Goal: Task Accomplishment & Management: Use online tool/utility

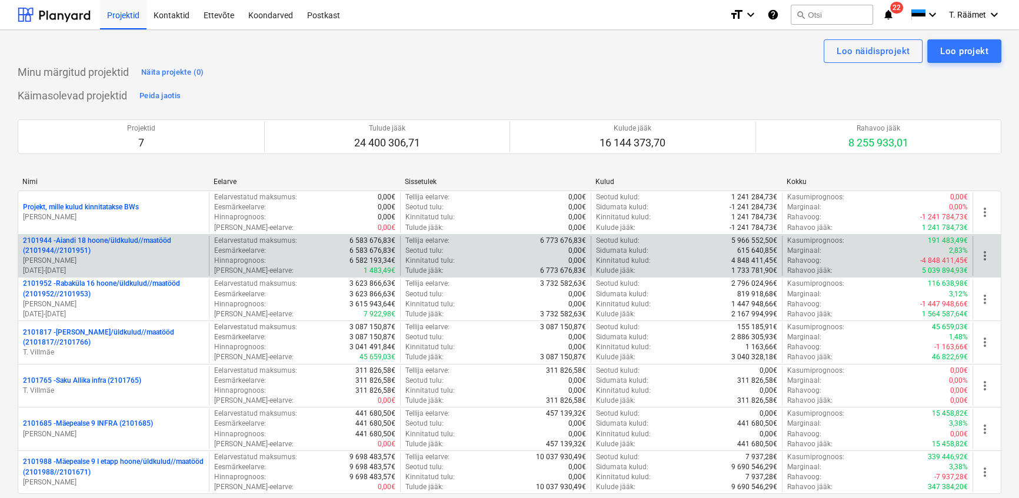
click at [154, 248] on p "2101944 - Aiandi 18 hoone/üldkulud//maatööd (2101944//2101951)" at bounding box center [113, 246] width 181 height 20
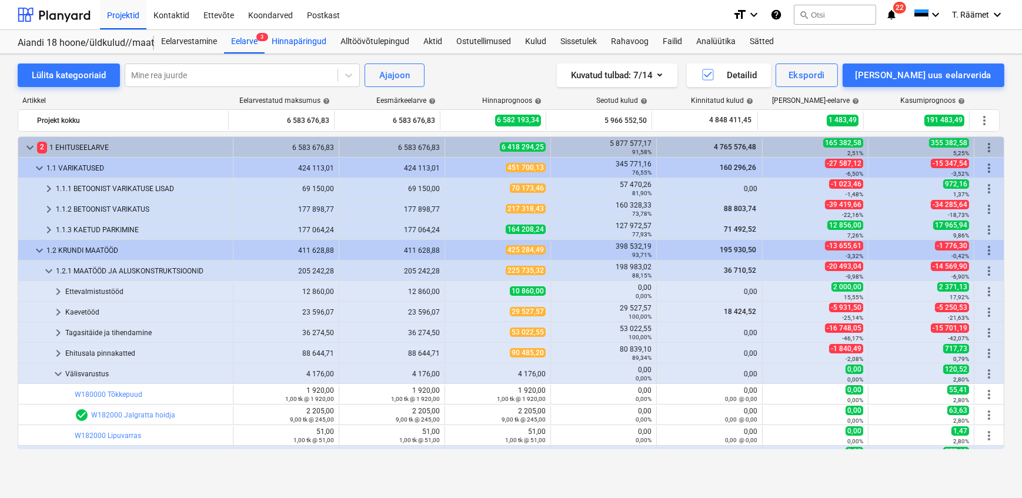
click at [301, 42] on div "Hinnapäringud" at bounding box center [299, 42] width 69 height 24
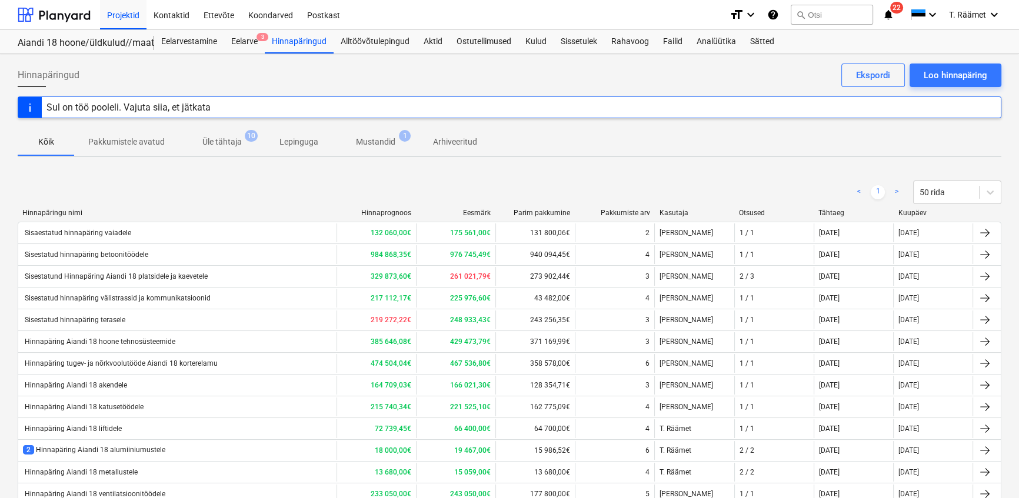
scroll to position [436, 0]
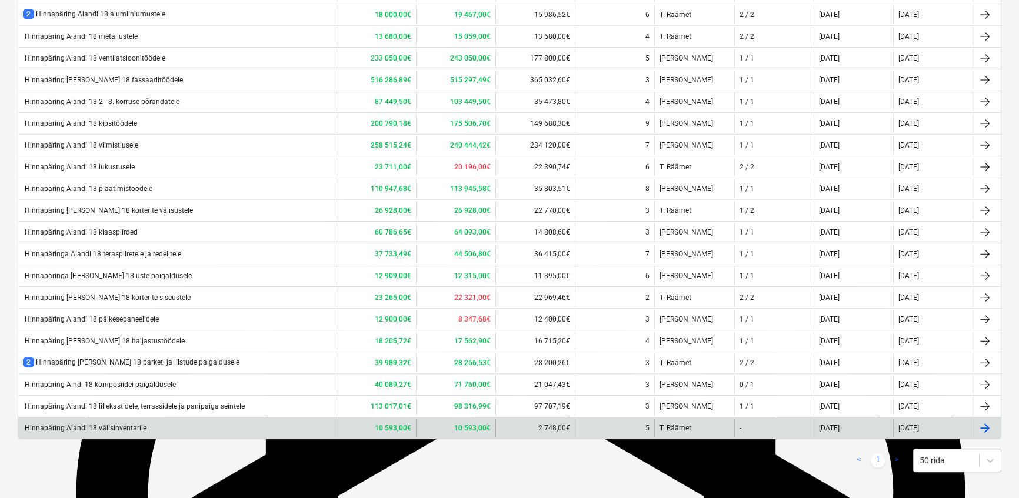
click at [135, 429] on div "Hinnapäring Aiandi 18 välisinventarile" at bounding box center [85, 428] width 124 height 8
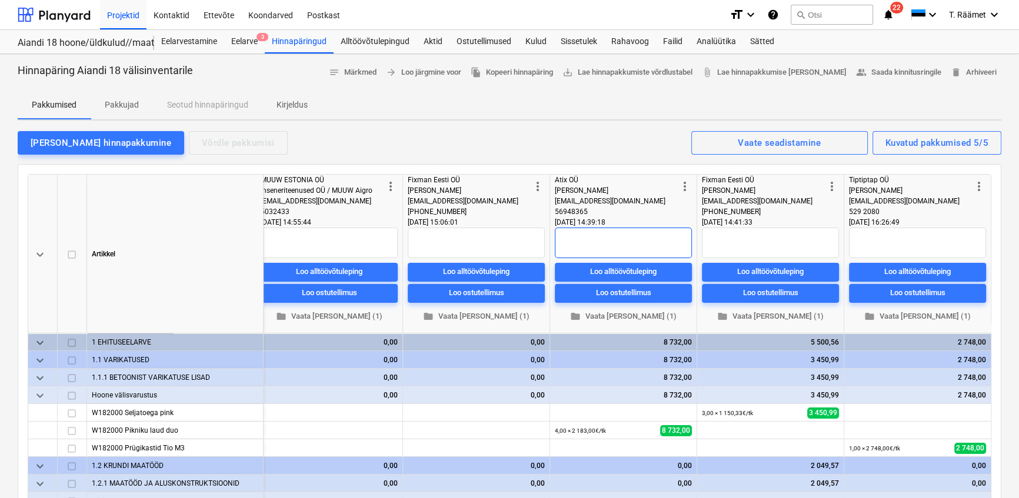
click at [566, 242] on textarea at bounding box center [623, 243] width 137 height 31
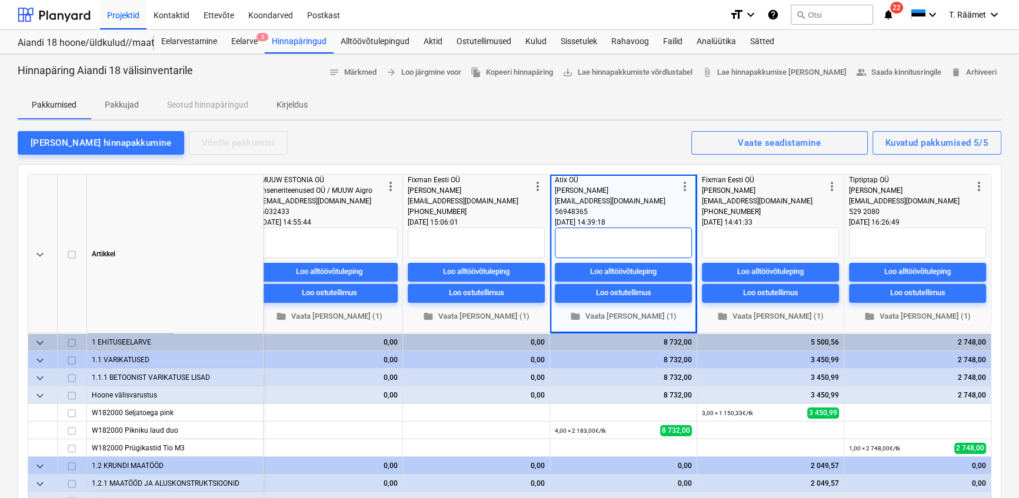
type textarea "M"
type textarea "x"
type textarea "Ma"
type textarea "x"
type textarea "Maa"
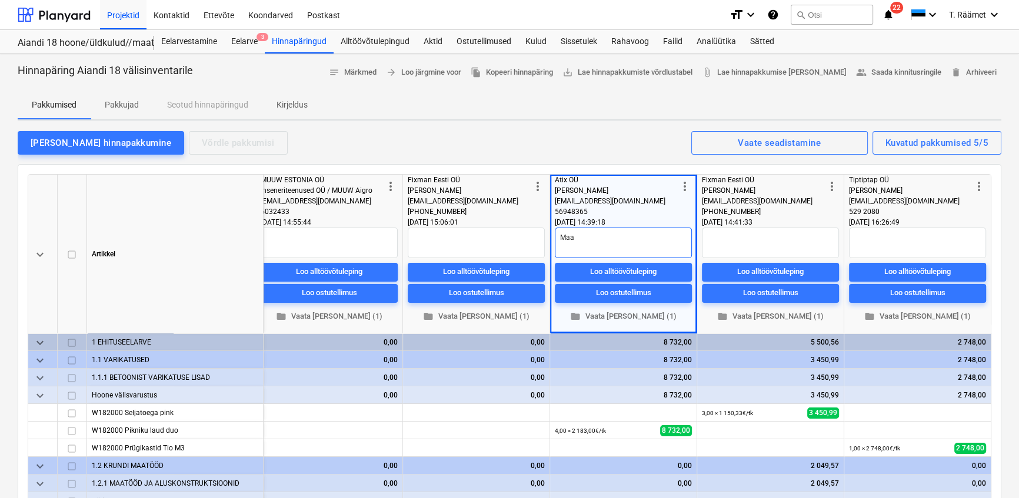
type textarea "x"
type textarea "[PERSON_NAME]"
type textarea "x"
type textarea "Maast"
type textarea "x"
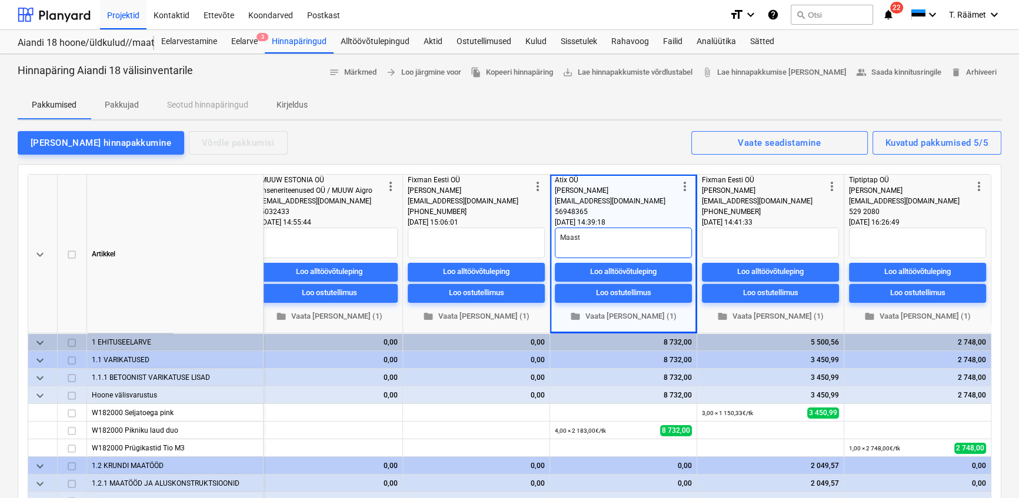
type textarea "Maasti"
type textarea "x"
type textarea "Maastik"
type textarea "x"
type textarea "Maastiku"
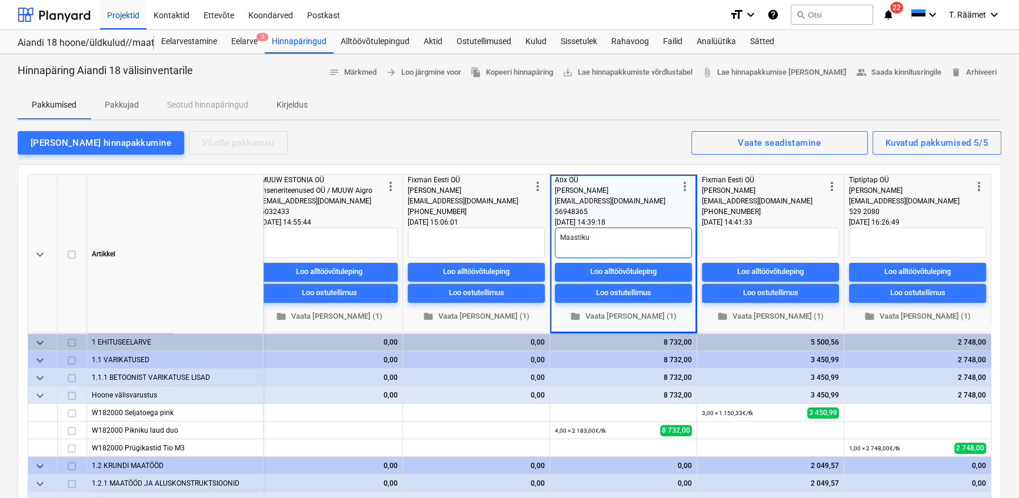
type textarea "x"
type textarea "Maastikua"
type textarea "x"
type textarea "Maastikuar"
type textarea "x"
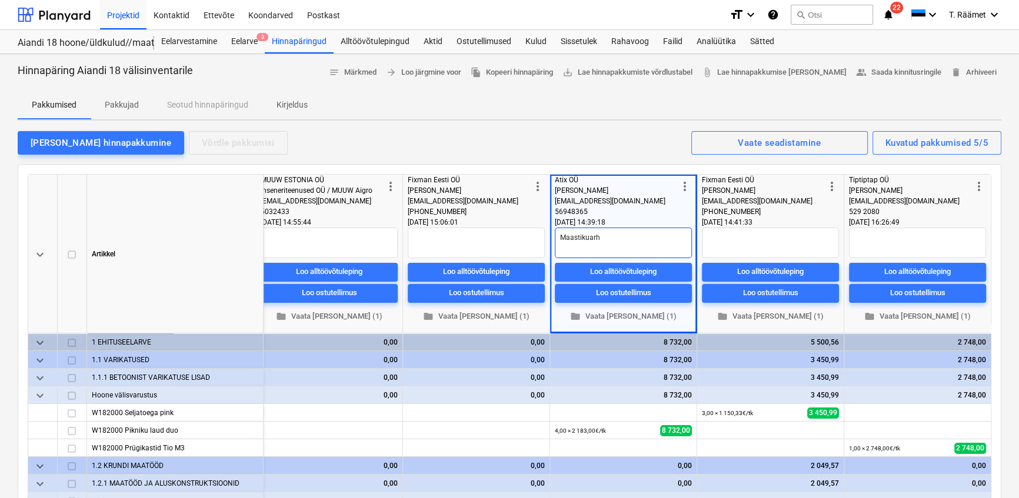
type textarea "Maastikuarhi"
type textarea "x"
type textarea "Maastikuarhit"
type textarea "x"
type textarea "Maastikuarhite"
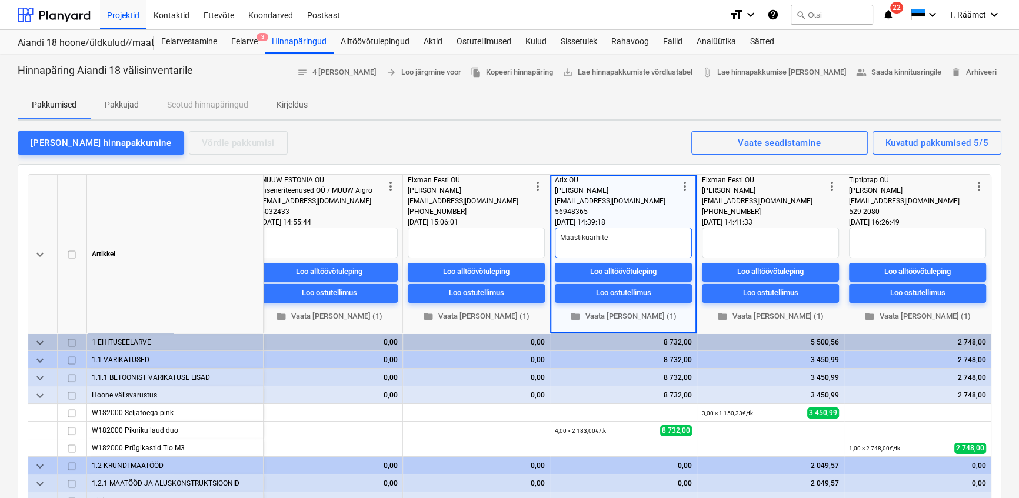
type textarea "x"
type textarea "Maastikuarhitek"
type textarea "x"
type textarea "Maastikuarhitekt"
type textarea "x"
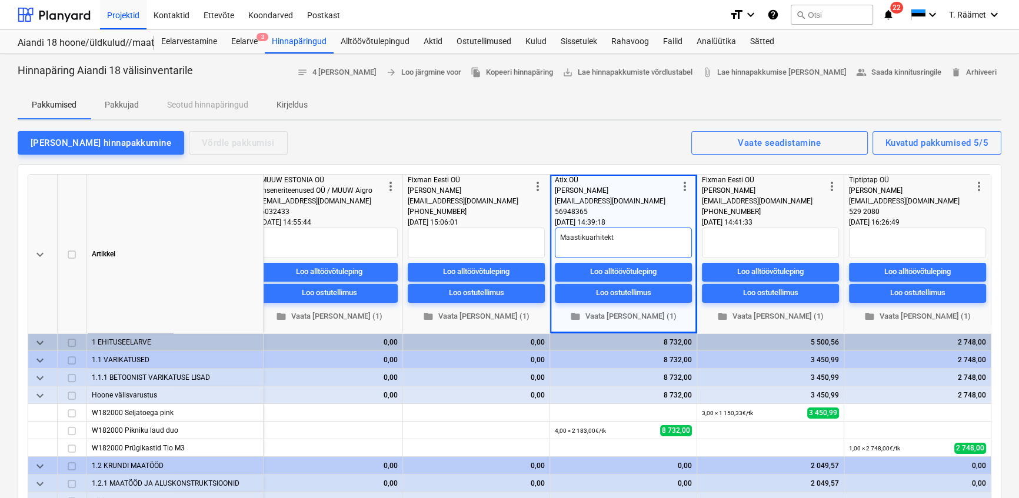
type textarea "Maastikuarhitekti"
type textarea "x"
type textarea "Maastikuarhitekti"
type textarea "x"
type textarea "Maastikuarhitekti p"
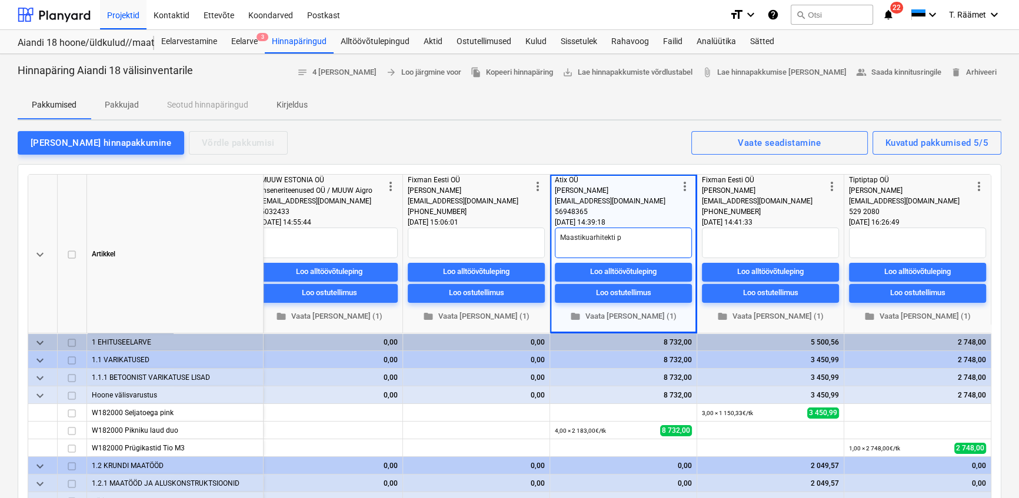
type textarea "x"
type textarea "Maastikuarhitekti po"
type textarea "x"
type textarea "Maastikuarhitekti poo"
type textarea "x"
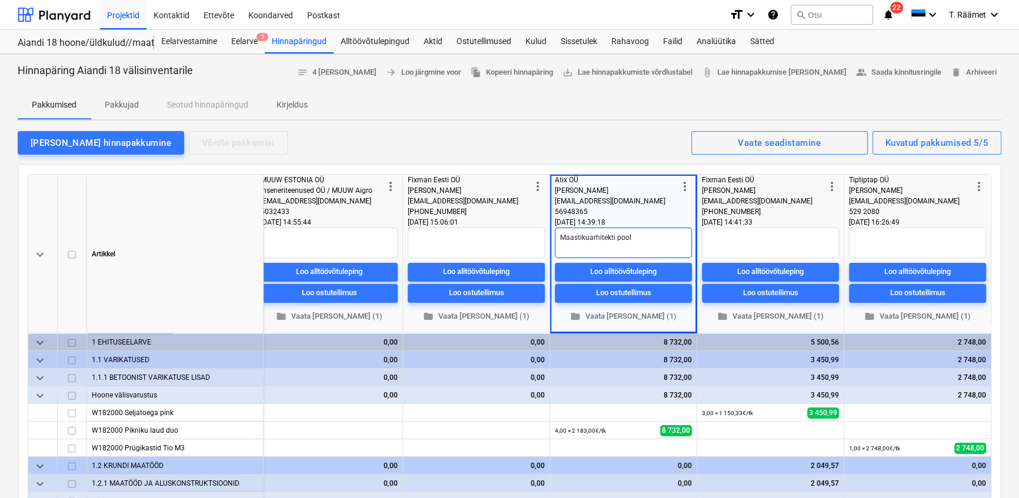
type textarea "Maastikuarhitekti poolt"
type textarea "x"
type textarea "Maastikuarhitekti poolt"
type textarea "x"
type textarea "Maastikuarhitekti poolt v"
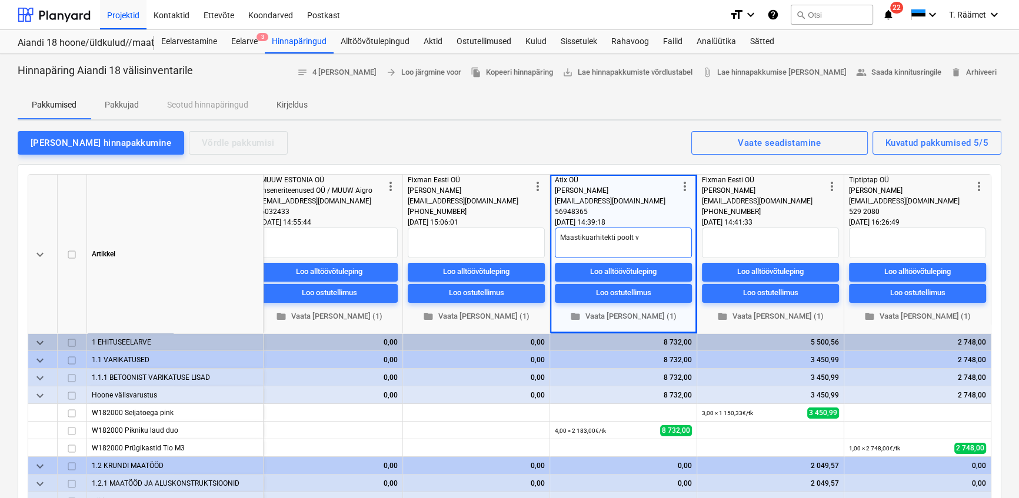
type textarea "x"
type textarea "Maastikuarhitekti poolt va"
type textarea "x"
type textarea "Maastikuarhitekti [PERSON_NAME]"
type textarea "x"
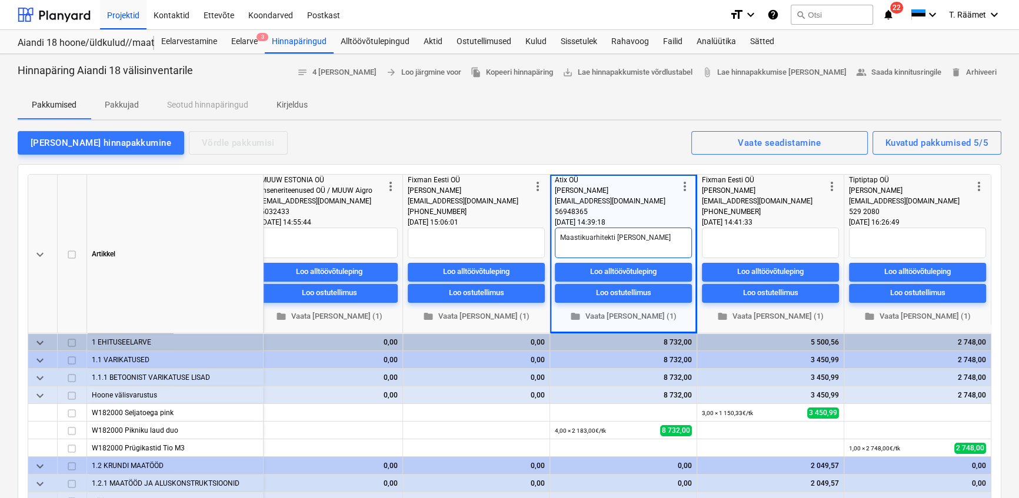
type textarea "Maastikuarhitekti poolt vali"
type textarea "x"
type textarea "Maastikuarhitekti poolt valit"
type textarea "x"
type textarea "Maastikuarhitekti poolt valitu"
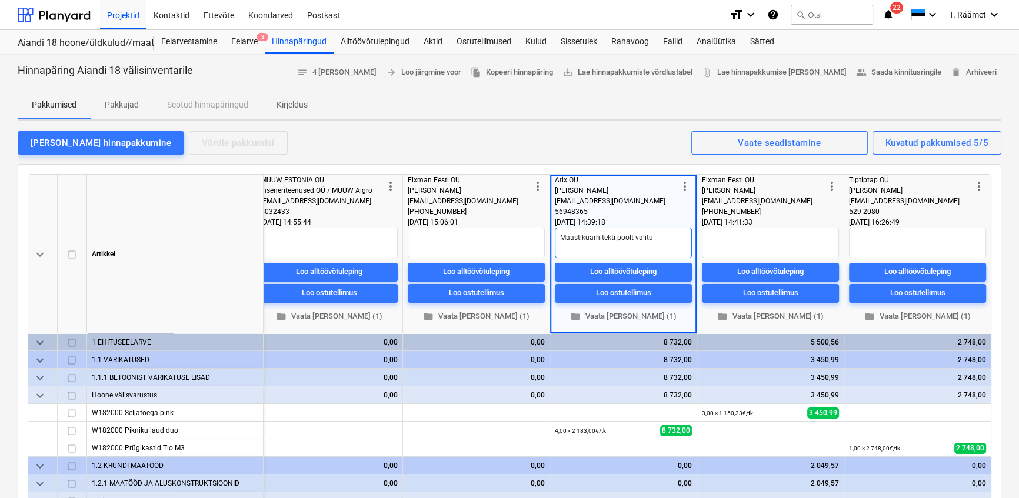
type textarea "x"
type textarea "Maastikuarhitekti poolt valitud"
type textarea "x"
type textarea "Maastikuarhitekti poolt valitud"
type textarea "x"
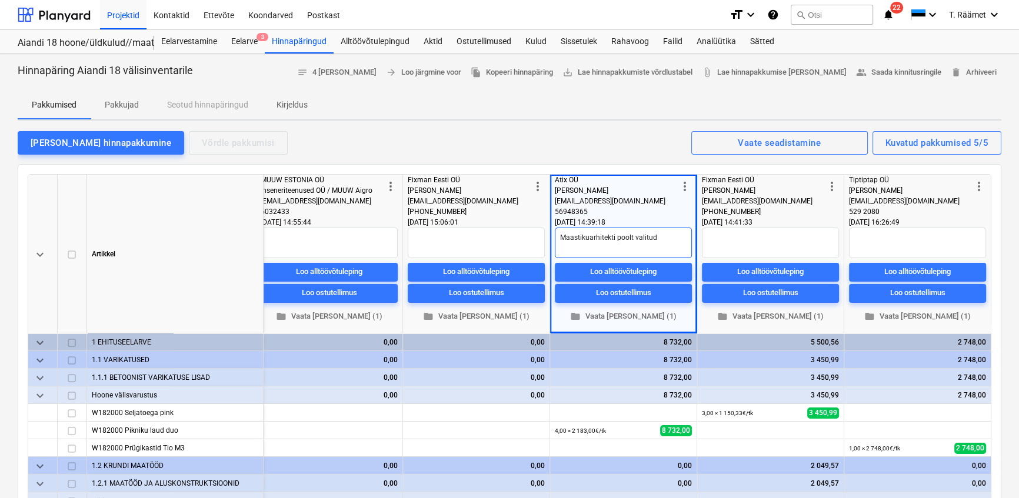
type textarea "Maastikuarhitekti poolt valitud t"
type textarea "x"
type textarea "Maastikuarhitekti poolt valitud to"
type textarea "x"
type textarea "Maastikuarhitekti poolt valitud too"
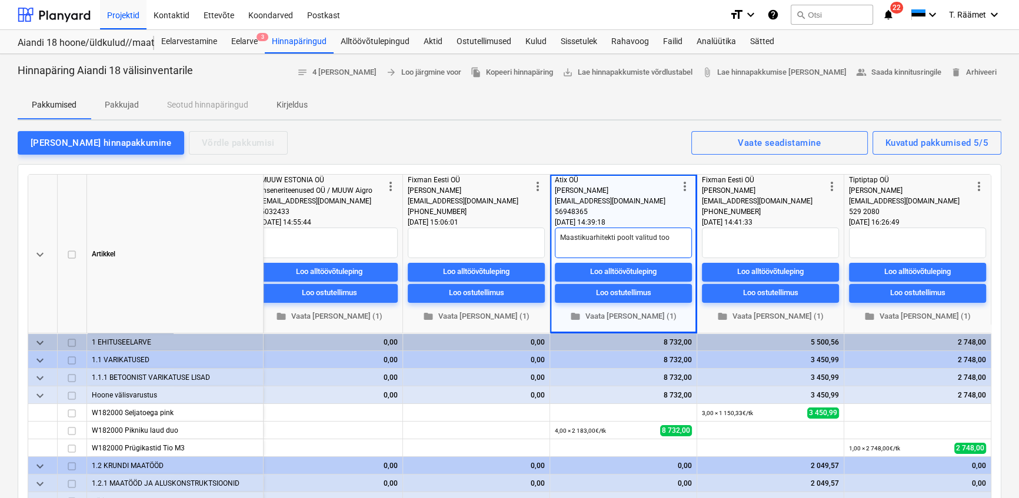
type textarea "x"
type textarea "Maastikuarhitekti poolt valitud tood"
type textarea "x"
type textarea "Maastikuarhitekti poolt valitud toode"
type textarea "x"
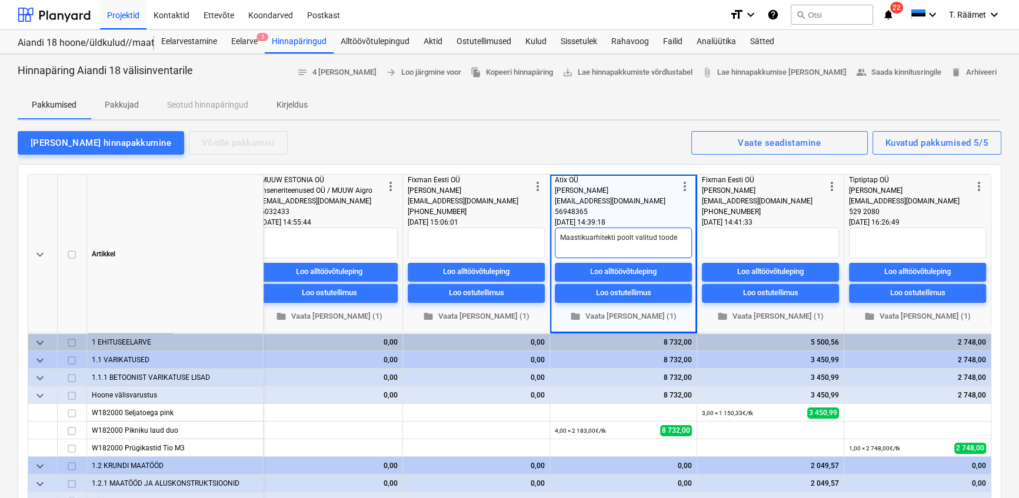
type textarea "Maastikuarhitekti poolt valitud toodet"
type textarea "x"
type textarea "Maastikuarhitekti poolt valitud toodete"
type textarea "x"
type textarea "Maastikuarhitekti poolt valitud toodetel"
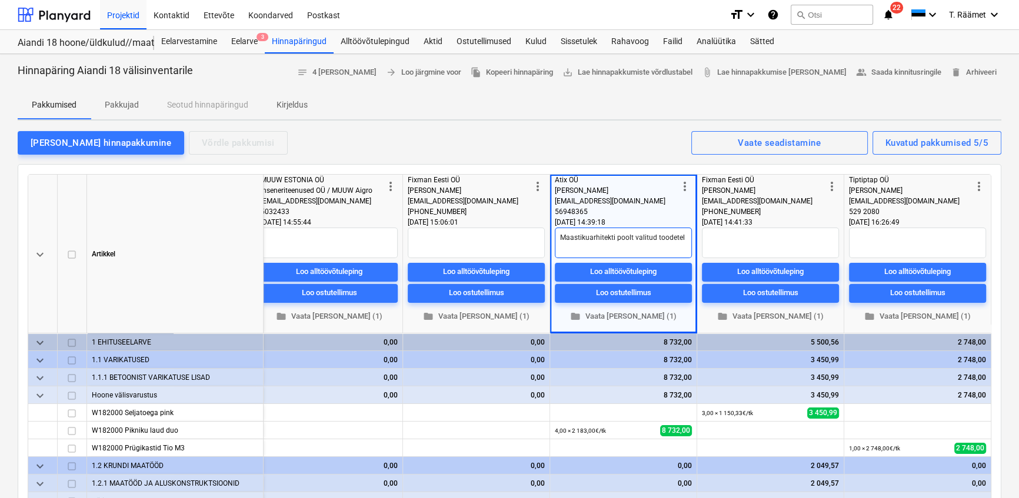
type textarea "x"
type textarea "Maastikuarhitekti poolt valitud toodetele"
type textarea "x"
type textarea "Maastikuarhitekti poolt valitud toodetele"
type textarea "x"
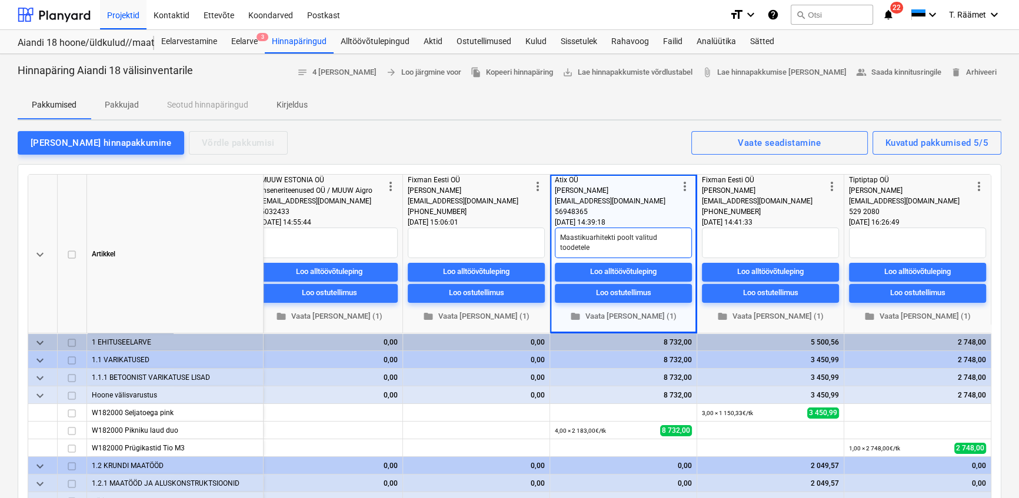
type textarea "Maastikuarhitekti poolt valitud toodetele"
type textarea "x"
type textarea "Maastikuarhitekti poolt valitud toodetele v"
type textarea "x"
type textarea "Maastikuarhitekti poolt valitud toodetele va"
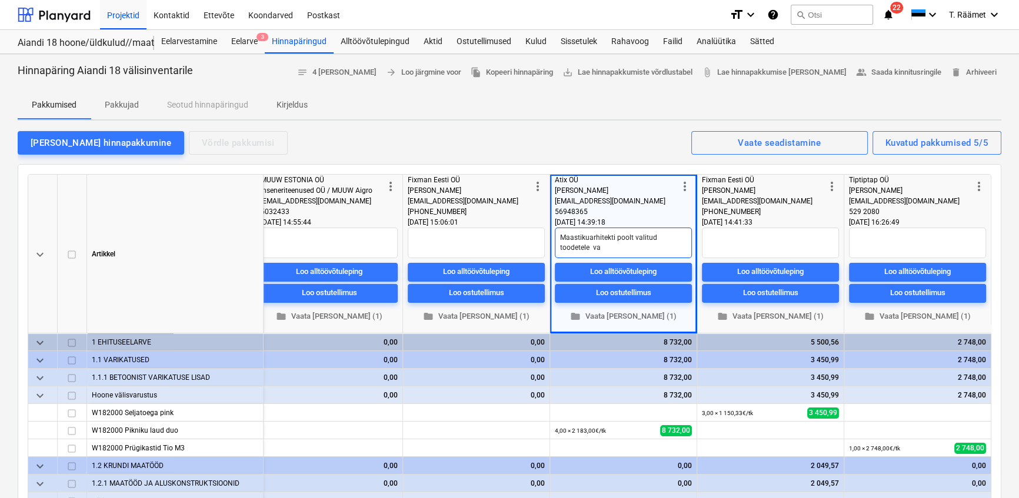
type textarea "x"
type textarea "Maastikuarhitekti poolt valitud toodetele vas"
type textarea "x"
type textarea "Maastikuarhitekti poolt valitud toodetele vast"
type textarea "x"
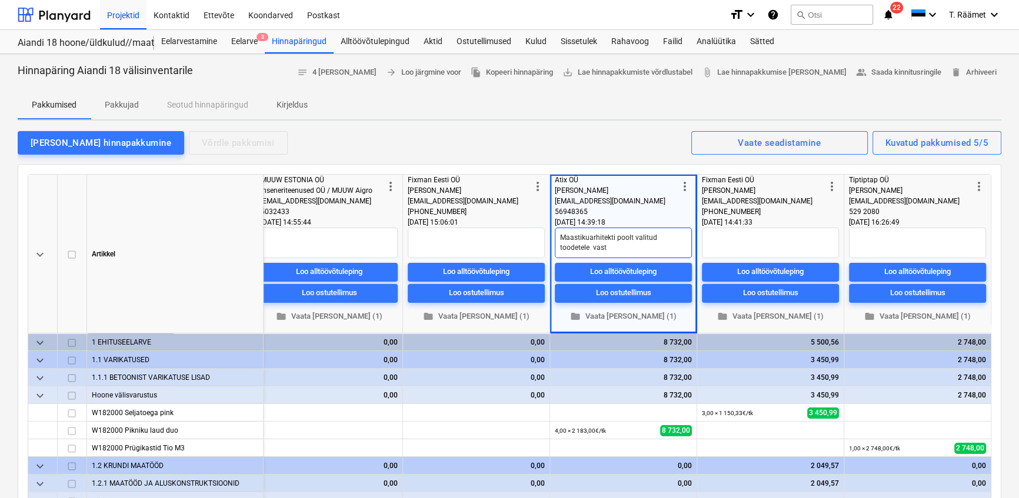
type textarea "Maastikuarhitekti poolt valitud toodetele [PERSON_NAME]"
type textarea "x"
type textarea "Maastikuarhitekti poolt valitud toodetele [PERSON_NAME]"
type textarea "x"
type textarea "Maastikuarhitekti poolt valitud toodetele vastava"
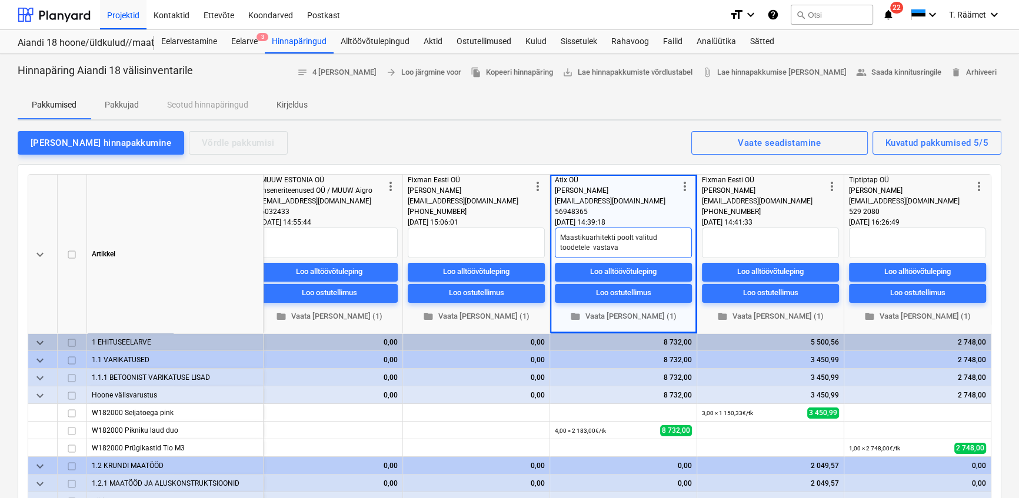
type textarea "x"
type textarea "Maastikuarhitekti poolt valitud toodetele vastaval"
type textarea "x"
type textarea "Maastikuarhitekti poolt valitud toodetele vastavalt"
type textarea "x"
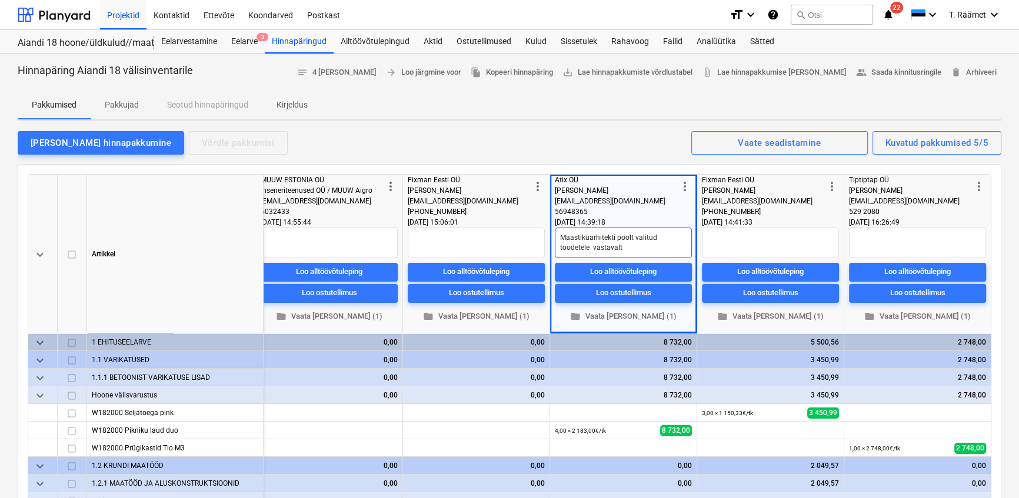
type textarea "Maastikuarhitekti poolt valitud toodetele vastavalt"
type textarea "x"
type textarea "Maastikuarhitekti poolt valitud toodetele vastavalt A"
type textarea "x"
type textarea "Maastikuarhitekti poolt valitud toodetele vastavalt At"
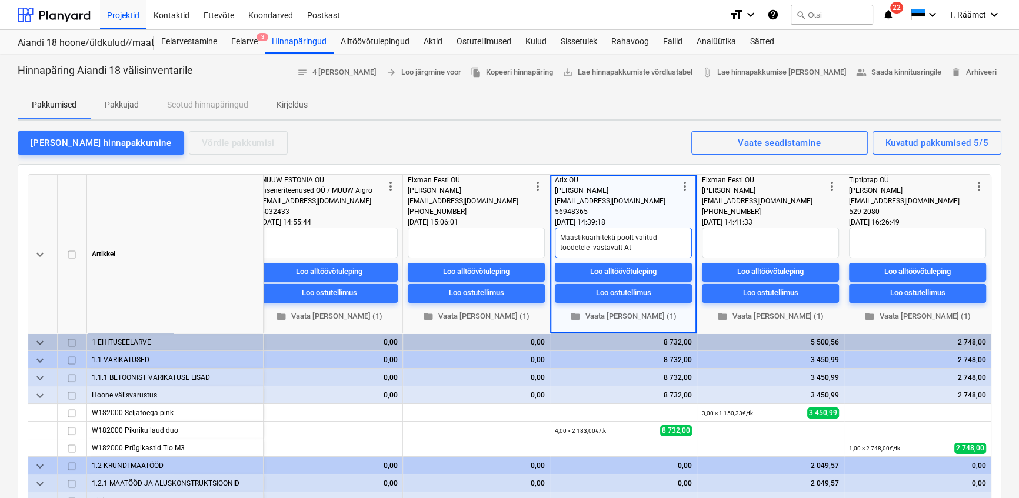
type textarea "x"
type textarea "Maastikuarhitekti poolt valitud toodetele vastavalt Ati"
type textarea "x"
type textarea "Maastikuarhitekti poolt valitud toodetele vastavalt Atix"
type textarea "x"
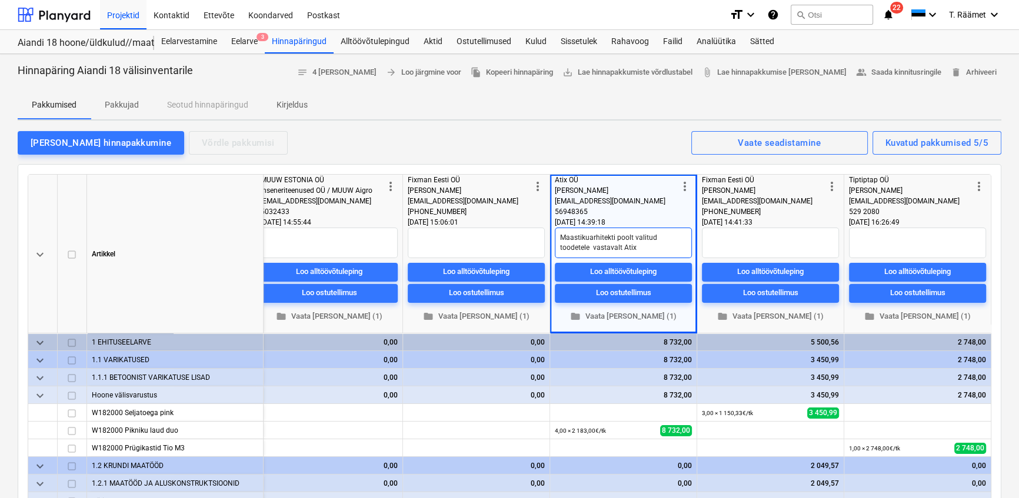
type textarea "Maastikuarhitekti poolt valitud toodetele vastavalt Atix,"
type textarea "x"
type textarea "Maastikuarhitekti poolt valitud toodetele vastavalt Atix,"
type textarea "x"
type textarea "Maastikuarhitekti poolt valitud toodetele vastavalt Atix, F"
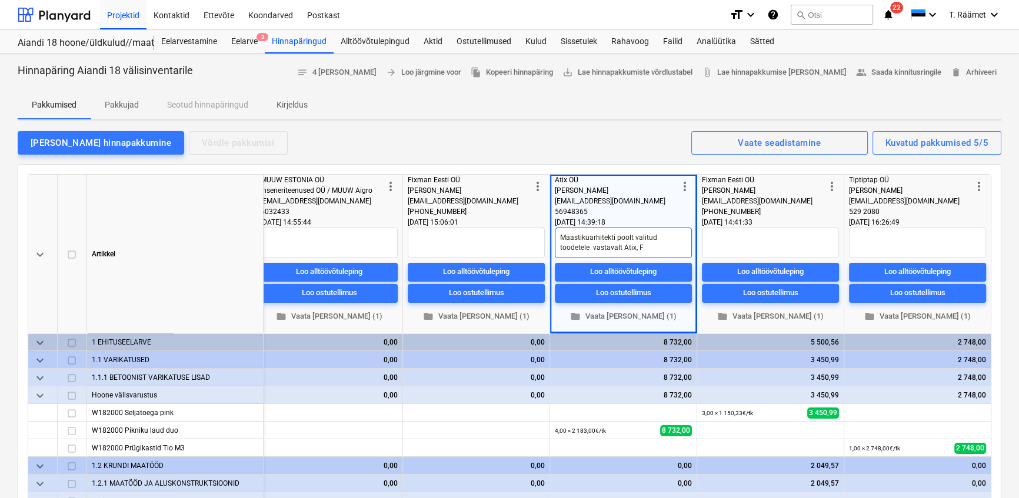
type textarea "x"
type textarea "Maastikuarhitekti poolt valitud toodetele vastavalt Atix, Fi"
type textarea "x"
type textarea "Maastikuarhitekti poolt valitud toodetele vastavalt Atix, Fir"
type textarea "x"
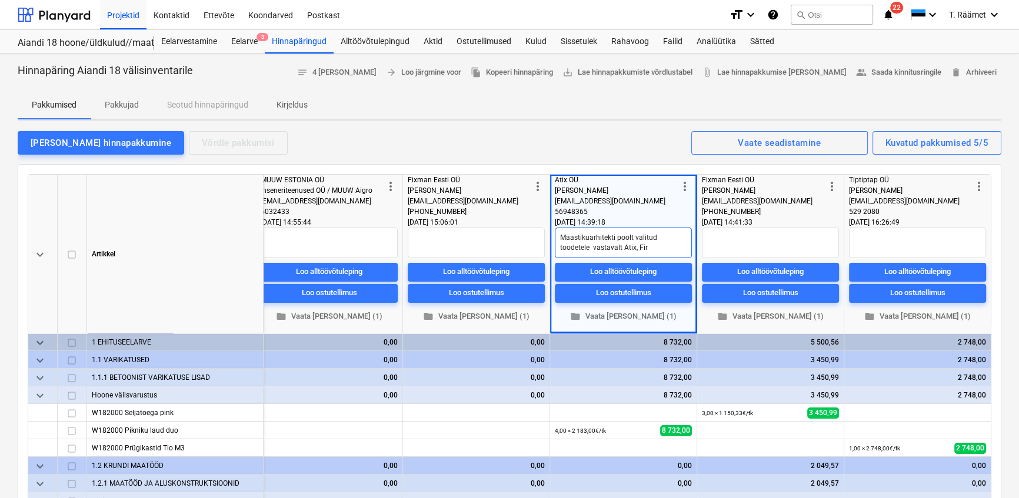
type textarea "Maastikuarhitekti poolt valitud toodetele vastavalt Atix, Fi"
type textarea "x"
type textarea "Maastikuarhitekti poolt valitud toodetele vastavalt Atix, Fix"
type textarea "x"
type textarea "Maastikuarhitekti poolt valitud toodetele vastavalt Atix, Fixm"
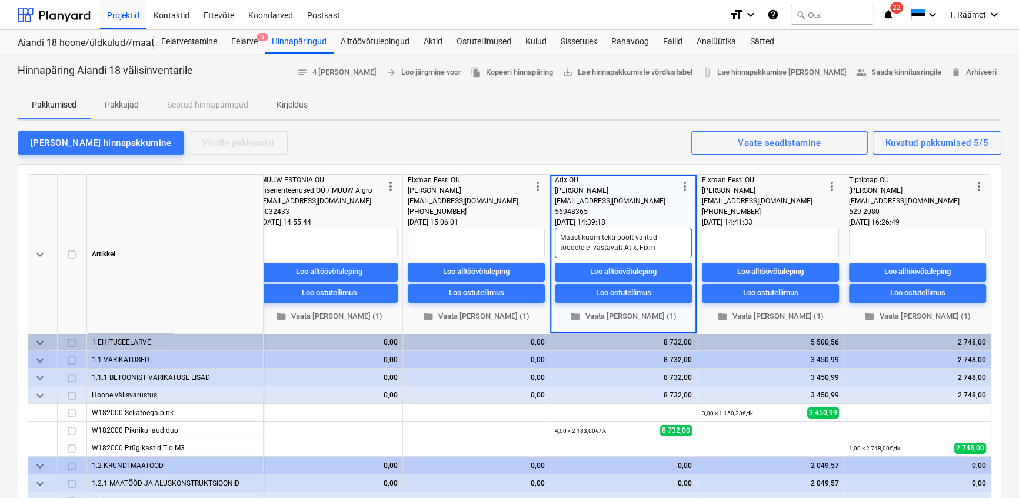
type textarea "x"
type textarea "Maastikuarhitekti poolt valitud toodetele vastavalt Atix, Fixma"
type textarea "x"
type textarea "Maastikuarhitekti poolt valitud toodetele vastavalt Atix, Fixman"
type textarea "x"
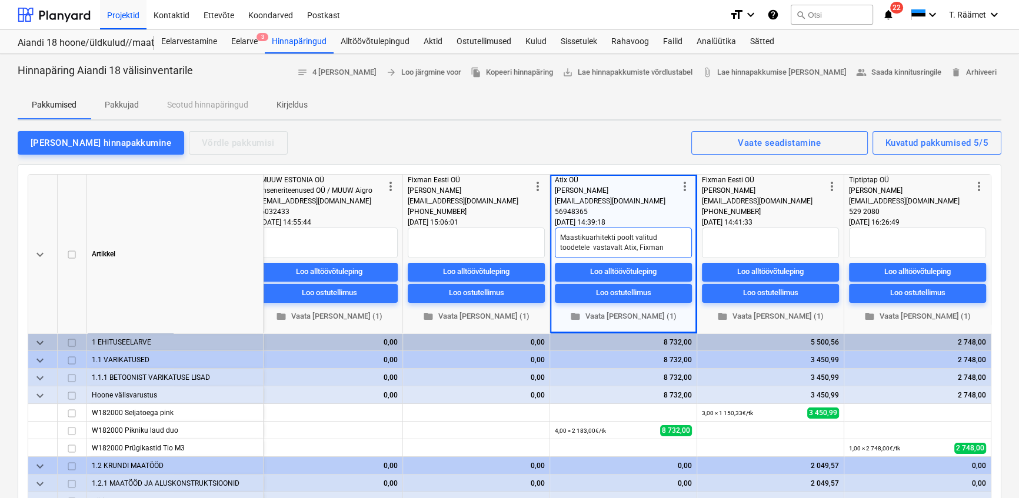
type textarea "Maastikuarhitekti poolt valitud toodetele vastavalt Atix, Fixman"
type textarea "x"
type textarea "Maastikuarhitekti poolt valitud toodetele vastavalt Atix, Fixman j"
type textarea "x"
type textarea "Maastikuarhitekti poolt valitud toodetele vastavalt Atix, [PERSON_NAME]"
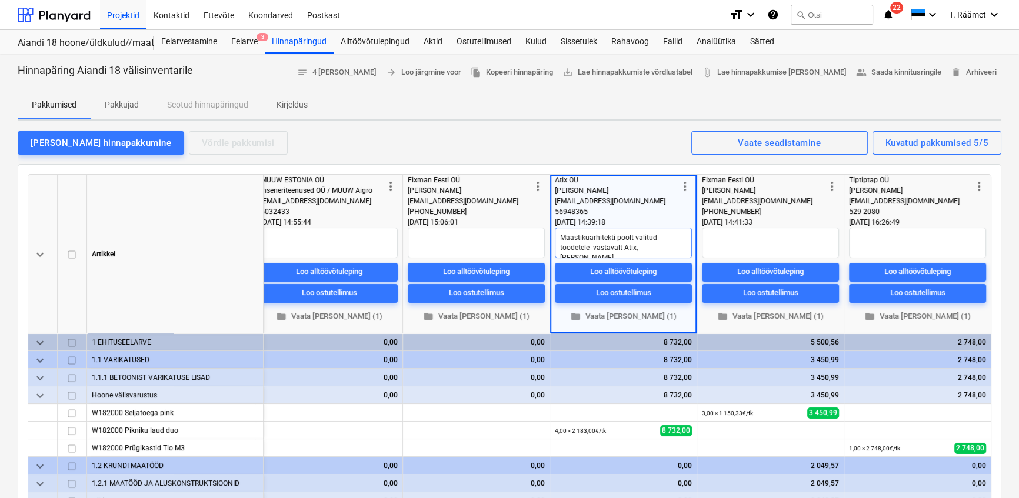
type textarea "x"
type textarea "Maastikuarhitekti poolt valitud toodetele vastavalt Atix, [PERSON_NAME]"
type textarea "x"
type textarea "Maastikuarhitekti poolt valitud toodetele vastavalt Atix, [PERSON_NAME] T"
type textarea "x"
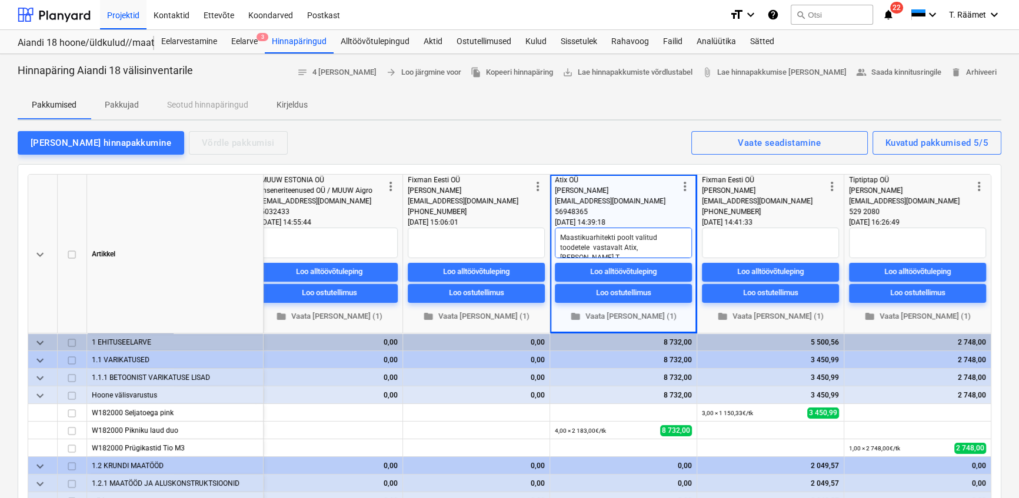
type textarea "Maastikuarhitekti poolt valitud toodetele vastavalt Atix, [PERSON_NAME] Ti"
type textarea "x"
type textarea "Maastikuarhitekti poolt valitud toodetele vastavalt Atix, [PERSON_NAME] Tip"
type textarea "x"
type textarea "Maastikuarhitekti poolt valitud toodetele vastavalt Atix, [PERSON_NAME] Tipt"
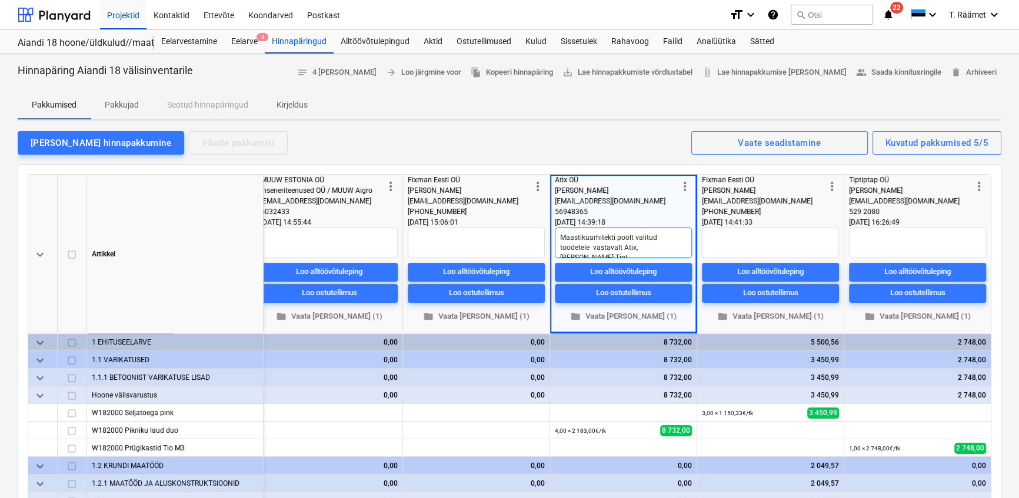
type textarea "x"
type textarea "Maastikuarhitekti poolt valitud toodetele vastavalt Atix, [PERSON_NAME] Tipti"
type textarea "x"
type textarea "Maastikuarhitekti poolt valitud toodetele vastavalt Atix, [PERSON_NAME] Tiptip"
type textarea "x"
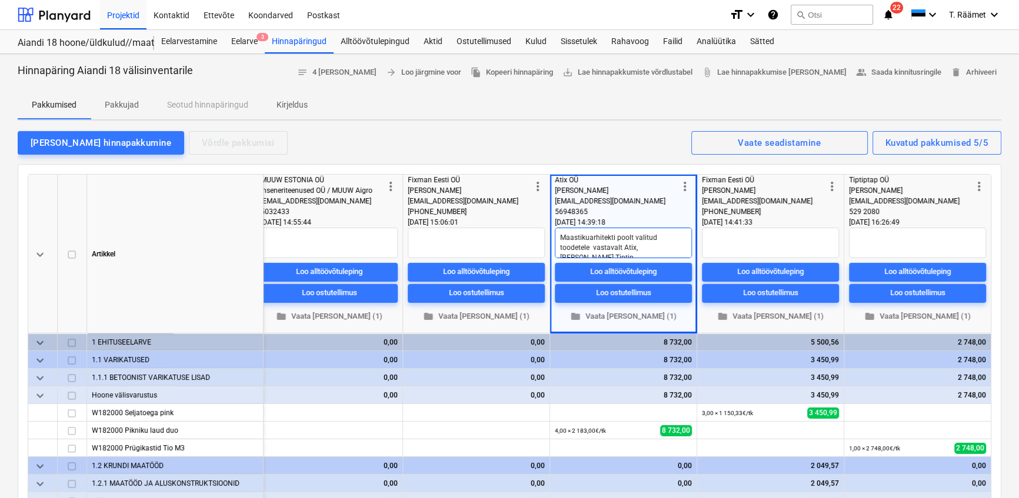
type textarea "Maastikuarhitekti poolt valitud toodetele vastavalt Atix, [PERSON_NAME] Tiptipt"
type textarea "x"
type textarea "Maastikuarhitekti poolt valitud toodetele vastavalt Atix, [PERSON_NAME] Tiptipta"
type textarea "x"
type textarea "Maastikuarhitekti poolt valitud toodetele vastavalt Atix, [PERSON_NAME] Tiptipt…"
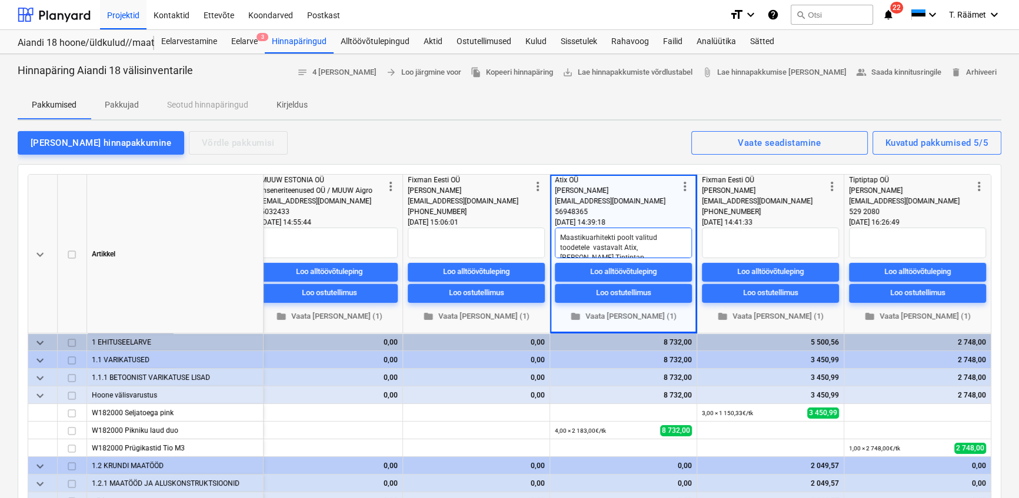
type textarea "x"
type textarea "Maastikuarhitekti poolt valitud toodetele vastavalt Atix, [PERSON_NAME] Tiptipt…"
type textarea "x"
type textarea "Maastikuarhitekti poolt valitud toodetele vastavalt Atix, [PERSON_NAME] Tiptipt…"
type textarea "x"
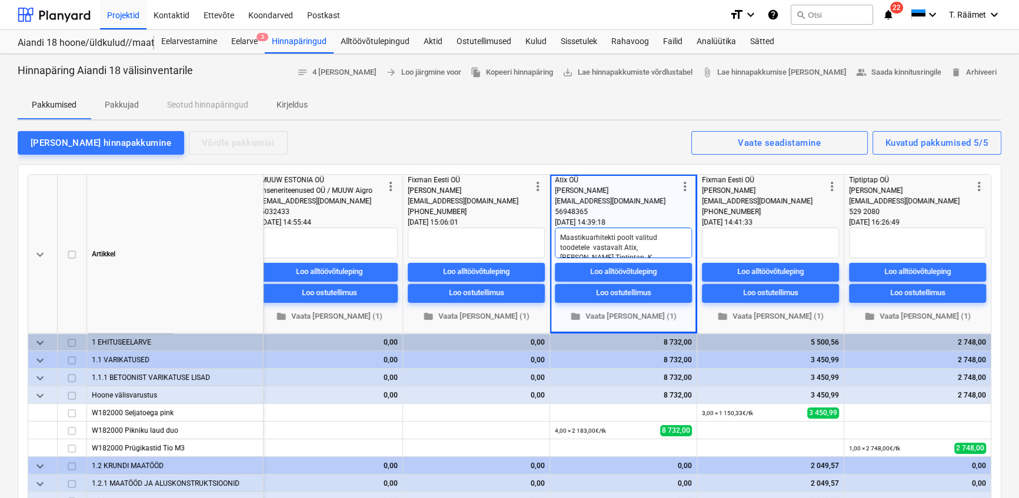
type textarea "Maastikuarhitekti poolt valitud toodetele vastavalt Atix, [PERSON_NAME] Tiptipt…"
type textarea "x"
type textarea "Maastikuarhitekti poolt valitud toodetele vastavalt Atix, [PERSON_NAME] Tiptipt…"
type textarea "x"
type textarea "Maastikuarhitekti poolt valitud toodetele vastavalt Atix, [PERSON_NAME] Tiptipt…"
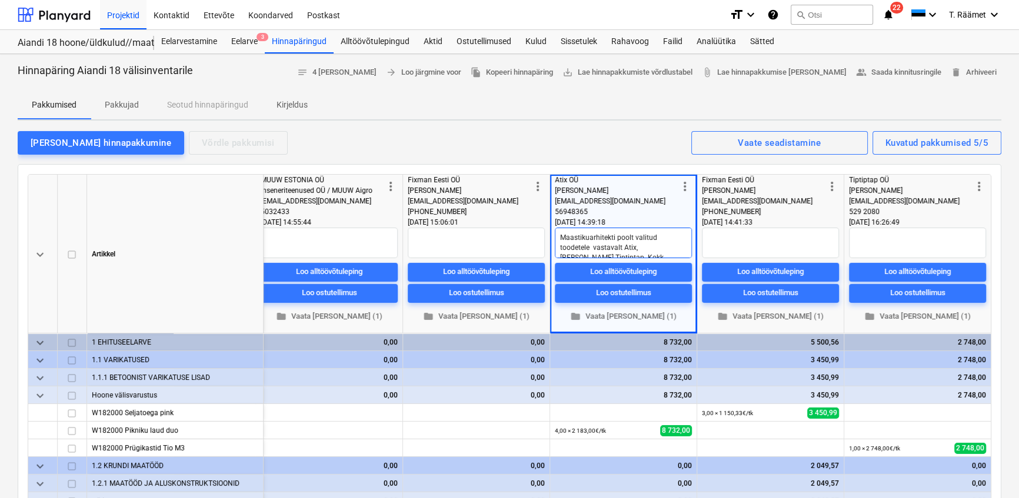
type textarea "x"
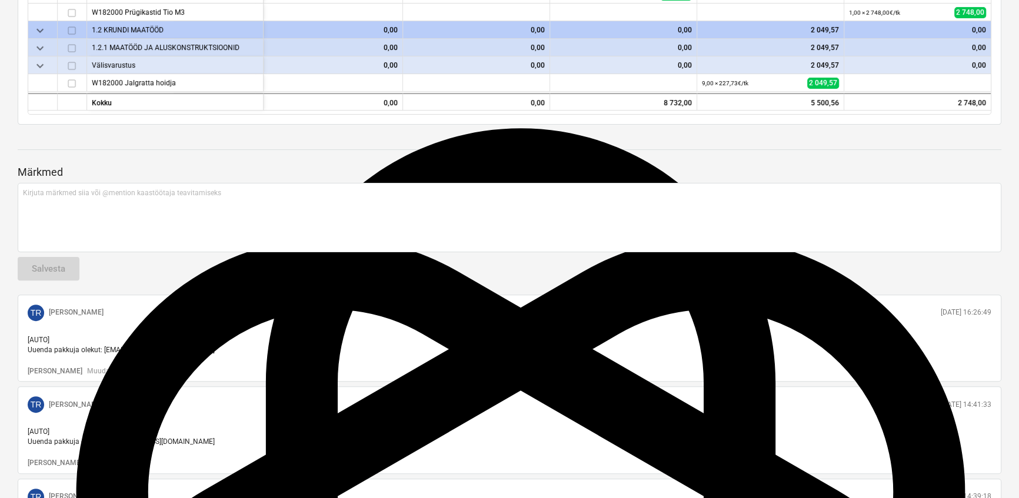
type textarea "Maastikuarhitekti poolt valitud toodetele vastavalt Atix, [PERSON_NAME] Tiptipt…"
click at [1017, 55] on div "Hinnapäring Aiandi 18 välisinventarile notes 4 [PERSON_NAME] arrow_forward Loo …" at bounding box center [509, 166] width 1019 height 1097
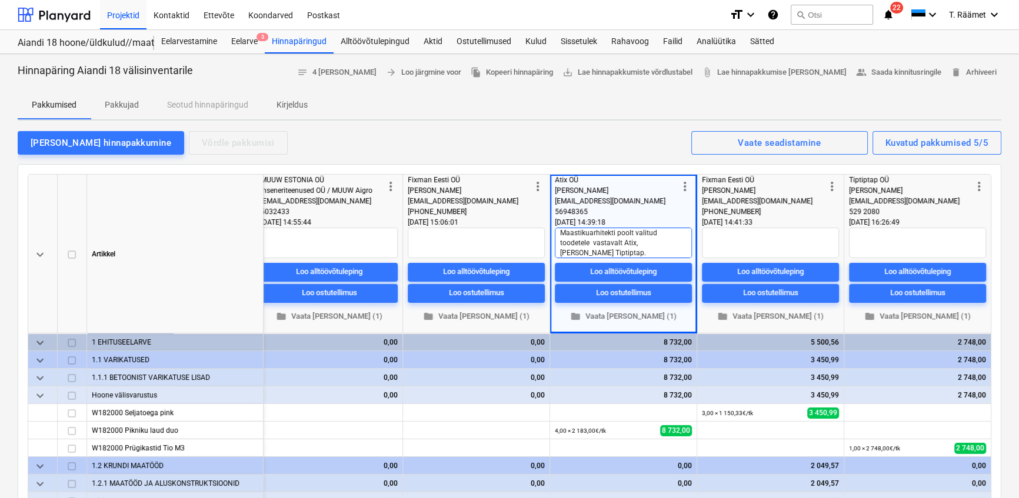
click at [615, 252] on textarea "Maastikuarhitekti poolt valitud toodetele vastavalt Atix, [PERSON_NAME] Tiptipt…" at bounding box center [623, 243] width 137 height 31
type textarea "x"
type textarea "Maastikuarhitekti poolt valitud toodetele vastavalt Atix, [PERSON_NAME] Tiptipt…"
type textarea "x"
type textarea "Maastikuarhitekti poolt valitud toodetele vastavalt Atix, [PERSON_NAME] Tiptipt…"
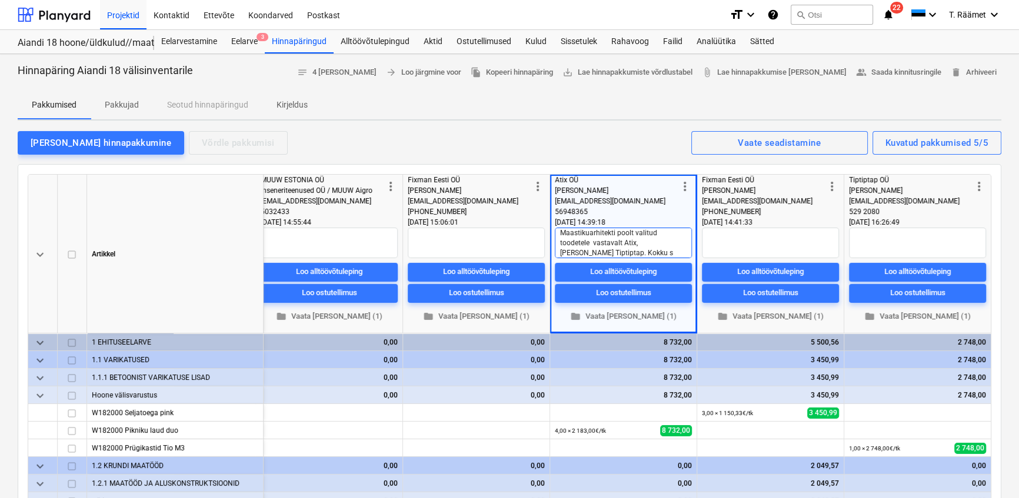
type textarea "x"
type textarea "Maastikuarhitekti poolt valitud toodetele vastavalt Atix, [PERSON_NAME] Tiptipt…"
type textarea "x"
type textarea "Maastikuarhitekti poolt valitud toodetele vastavalt Atix, [PERSON_NAME] Tiptipt…"
type textarea "x"
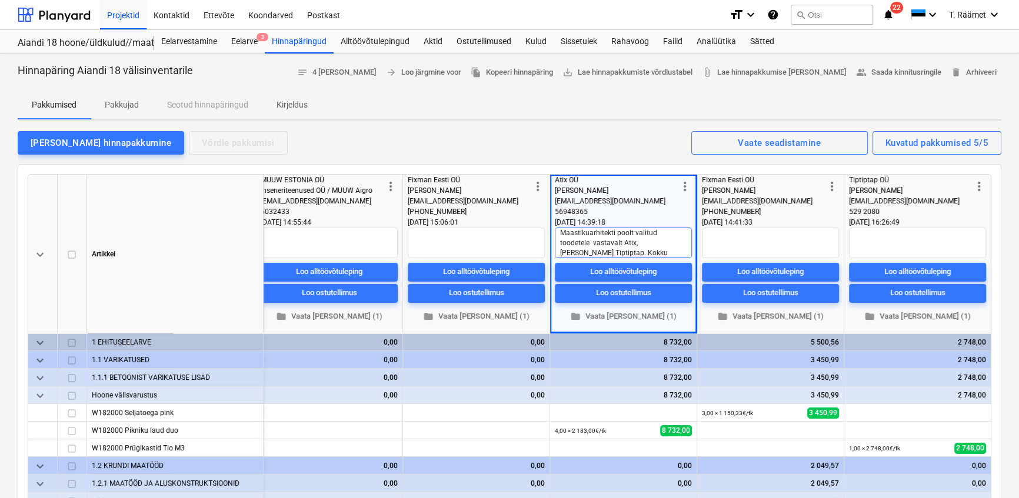
type textarea "Maastikuarhitekti poolt valitud toodetele vastavalt Atix, [PERSON_NAME] Tiptipt…"
type textarea "x"
type textarea "Maastikuarhitekti poolt valitud toodetele vastavalt Atix, [PERSON_NAME] Tiptipt…"
type textarea "x"
type textarea "Maastikuarhitekti poolt valitud toodetele vastavalt Atix, [PERSON_NAME] Tiptipt…"
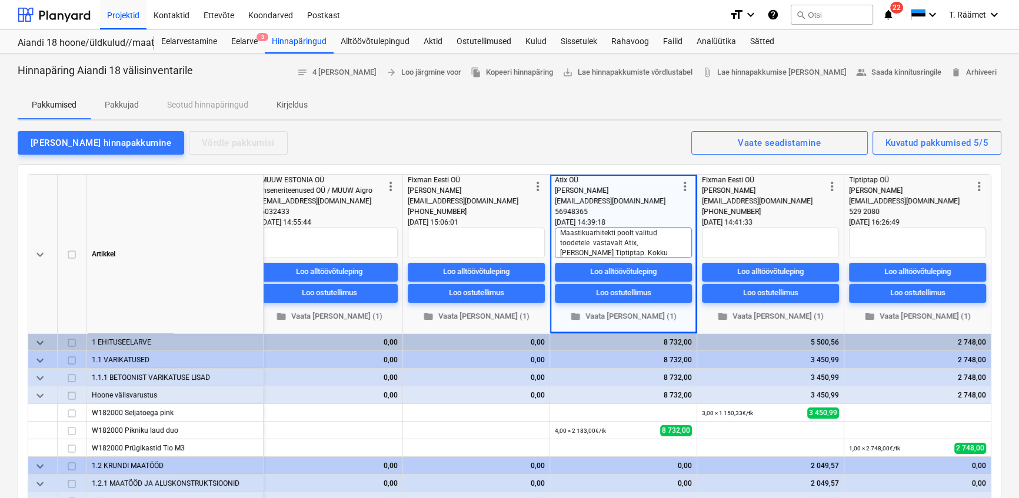
type textarea "x"
type textarea "Maastikuarhitekti poolt valitud toodetele vastavalt Atix, [PERSON_NAME] Tiptipt…"
type textarea "x"
type textarea "Maastikuarhitekti poolt valitud toodetele vastavalt Atix, [PERSON_NAME] Tiptipt…"
type textarea "x"
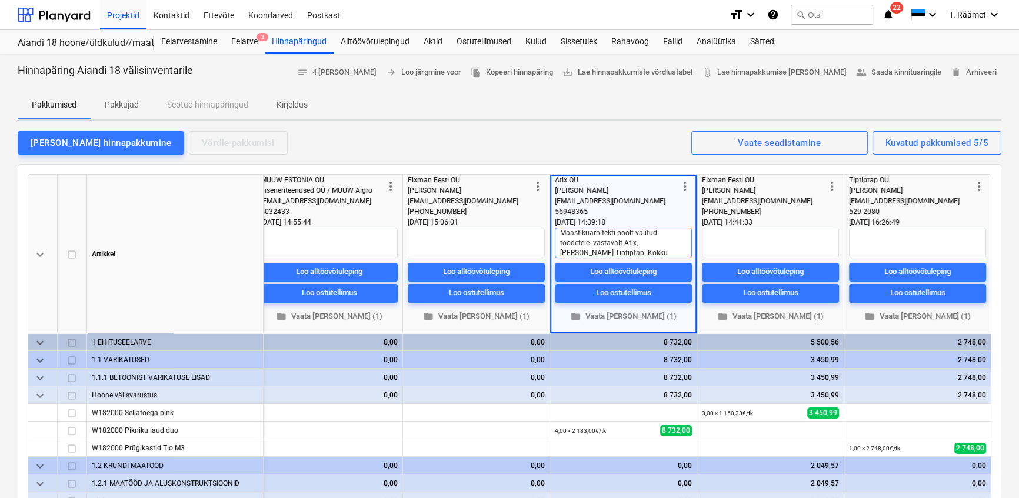
type textarea "Maastikuarhitekti poolt valitud toodetele vastavalt Atix, [PERSON_NAME] Tiptipt…"
type textarea "x"
type textarea "Maastikuarhitekti poolt valitud toodetele vastavalt Atix, [PERSON_NAME] Tiptipt…"
type textarea "x"
type textarea "Maastikuarhitekti poolt valitud toodetele vastavalt Atix, [PERSON_NAME] Tiptipt…"
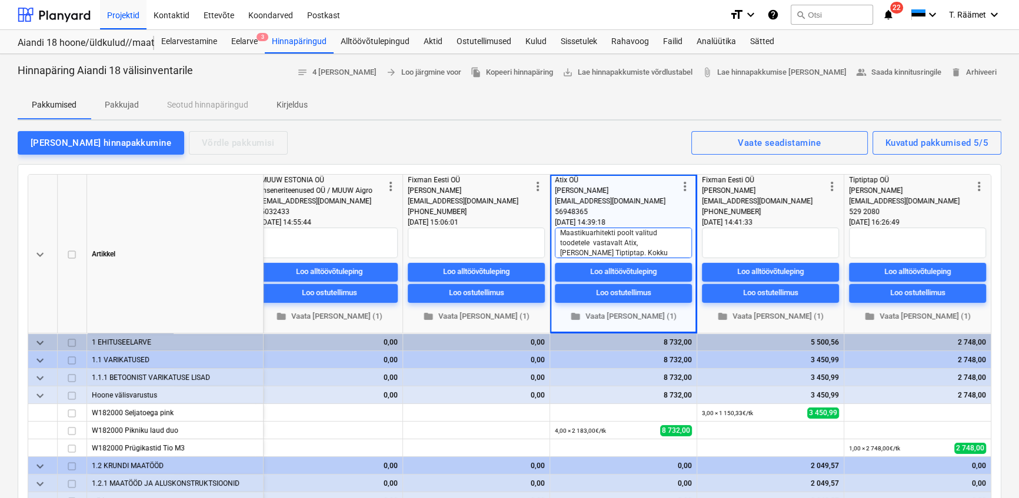
type textarea "x"
type textarea "Maastikuarhitekti poolt valitud toodetele vastavalt Atix, [PERSON_NAME] Tiptipt…"
type textarea "x"
type textarea "Maastikuarhitekti poolt valitud toodetele vastavalt Atix, [PERSON_NAME] Tiptipt…"
click at [586, 253] on textarea "Maastikuarhitekti poolt valitud toodetele vastavalt Atix, [PERSON_NAME] Tiptipt…" at bounding box center [623, 243] width 137 height 31
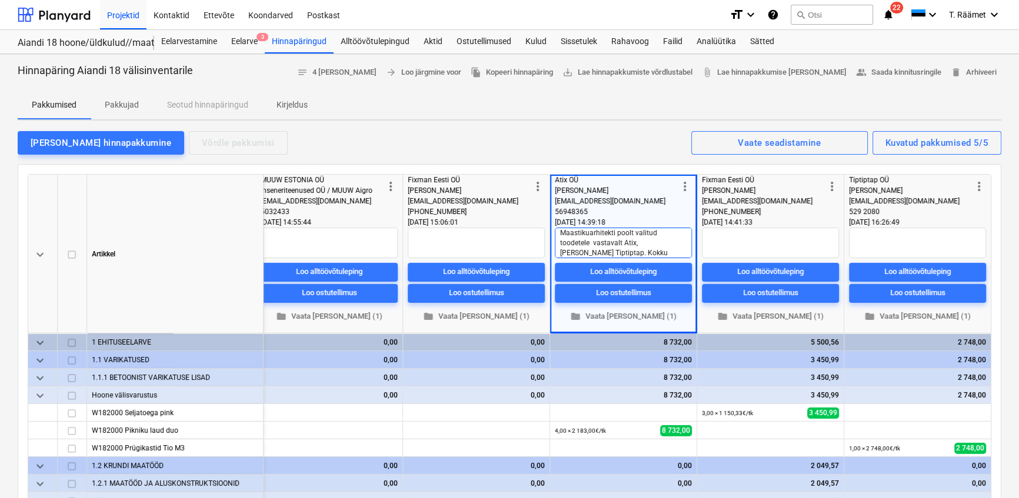
type textarea "x"
type textarea "Maastikuarhitekti poolt valitud toodetele vastavalt Atix, [PERSON_NAME] Tiptipt…"
type textarea "x"
type textarea "Maastikuarhitekti poolt valitud toodetele vastavalt Atix, [PERSON_NAME] Tiptipt…"
type textarea "x"
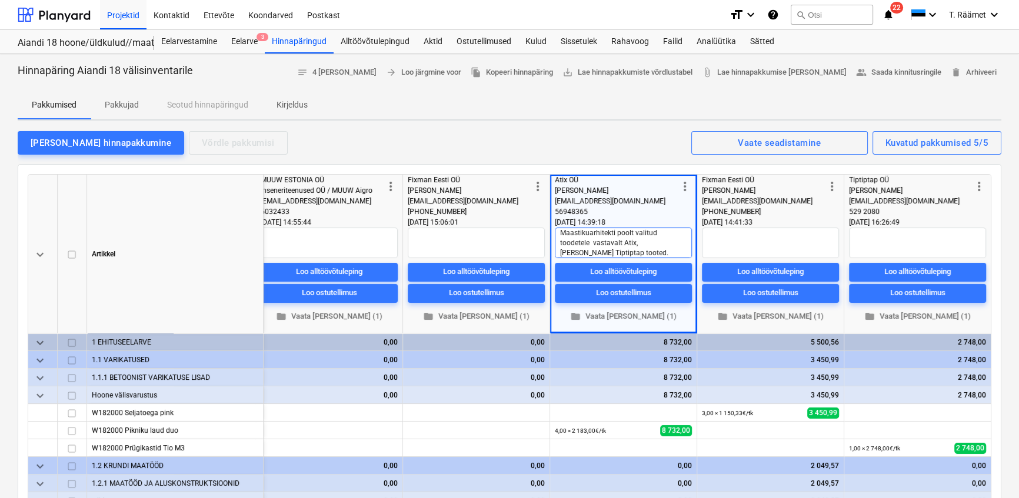
click at [558, 232] on textarea "Maastikuarhitekti poolt valitud toodetele vastavalt Atix, [PERSON_NAME] Tiptipt…" at bounding box center [623, 243] width 137 height 31
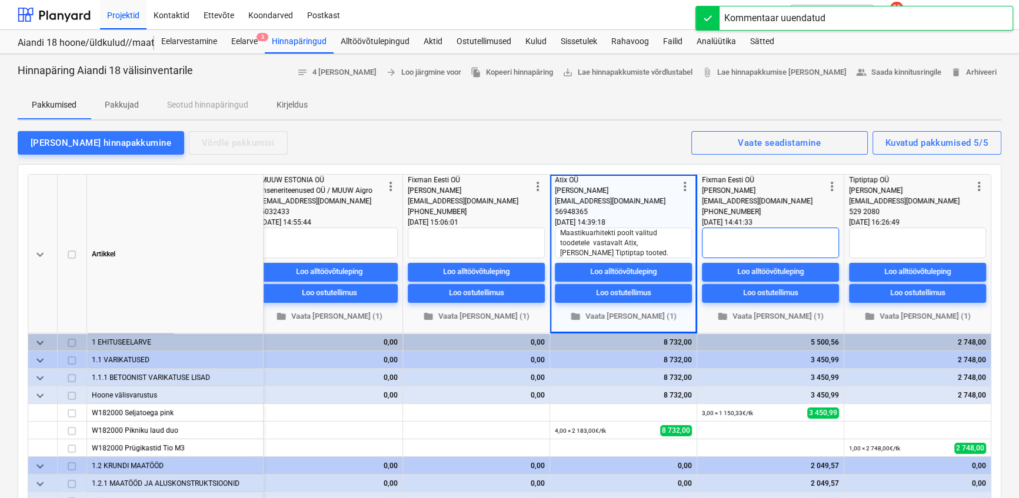
paste textarea "Maastikuarhitekti poolt valitud toodetele vastavalt Atix, [PERSON_NAME] Tiptipt…"
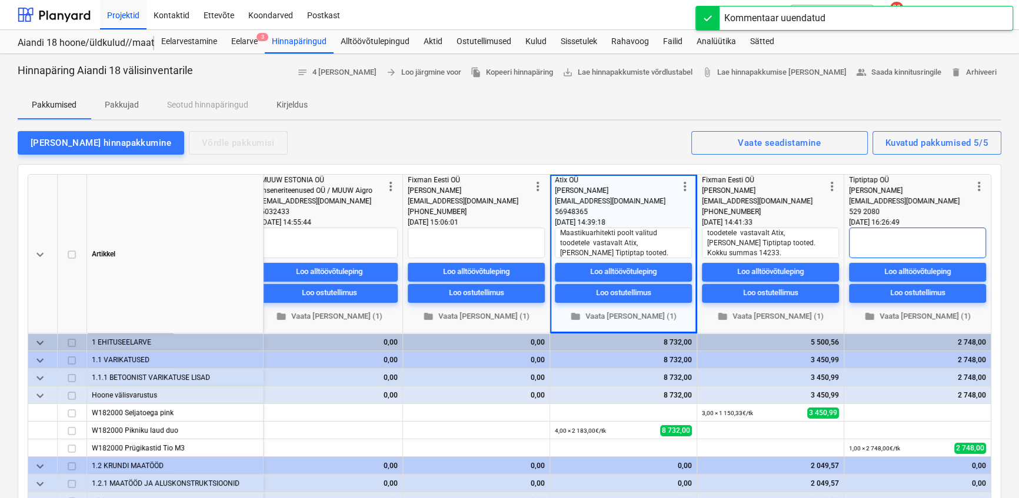
click at [855, 234] on textarea at bounding box center [917, 243] width 137 height 31
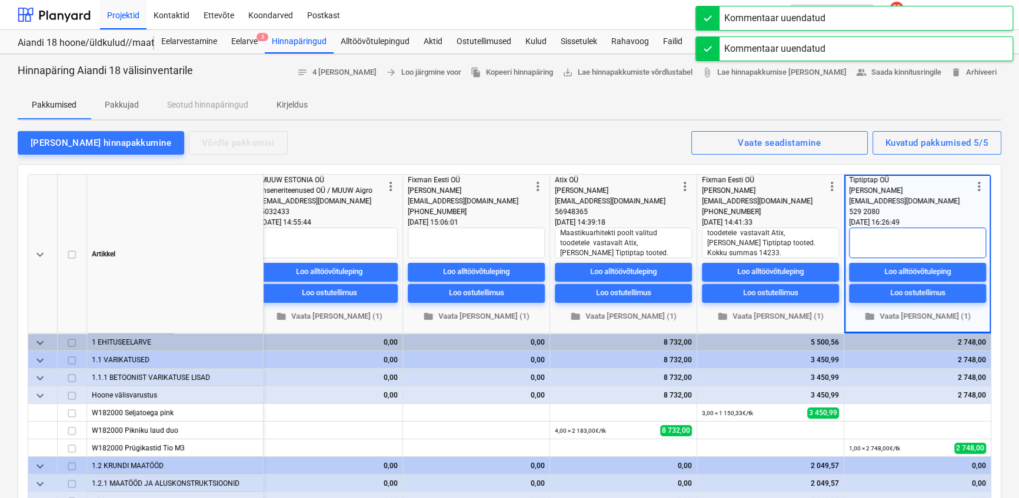
paste textarea "Maastikuarhitekti poolt valitud toodetele vastavalt Atix, [PERSON_NAME] Tiptipt…"
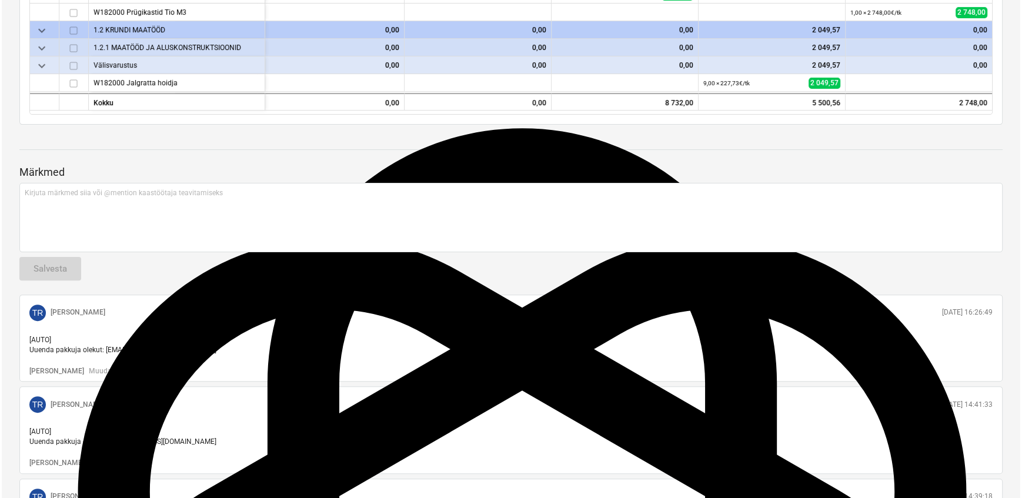
scroll to position [0, 0]
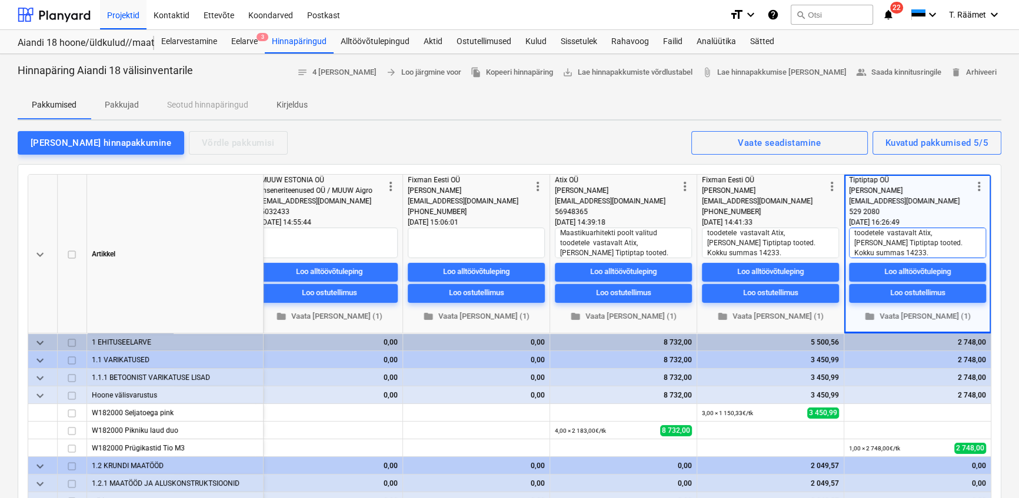
click at [861, 238] on textarea "Maastikuarhitekti poolt valitud toodetele vastavalt Atix, [PERSON_NAME] Tiptipt…" at bounding box center [917, 243] width 137 height 31
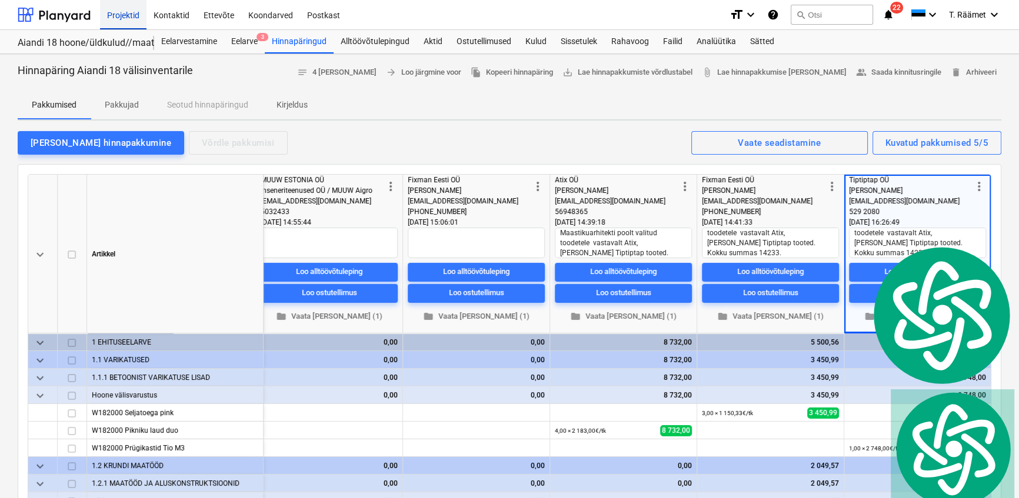
click at [124, 11] on div "Projektid" at bounding box center [123, 14] width 46 height 30
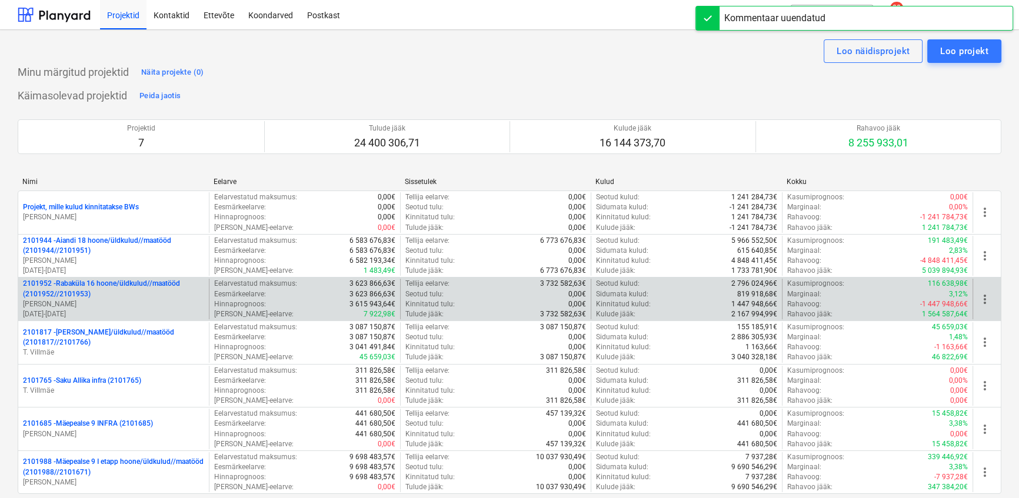
click at [94, 292] on p "2101952 - [GEOGRAPHIC_DATA] 16 hoone/üldkulud//maatööd (2101952//2101953)" at bounding box center [113, 289] width 181 height 20
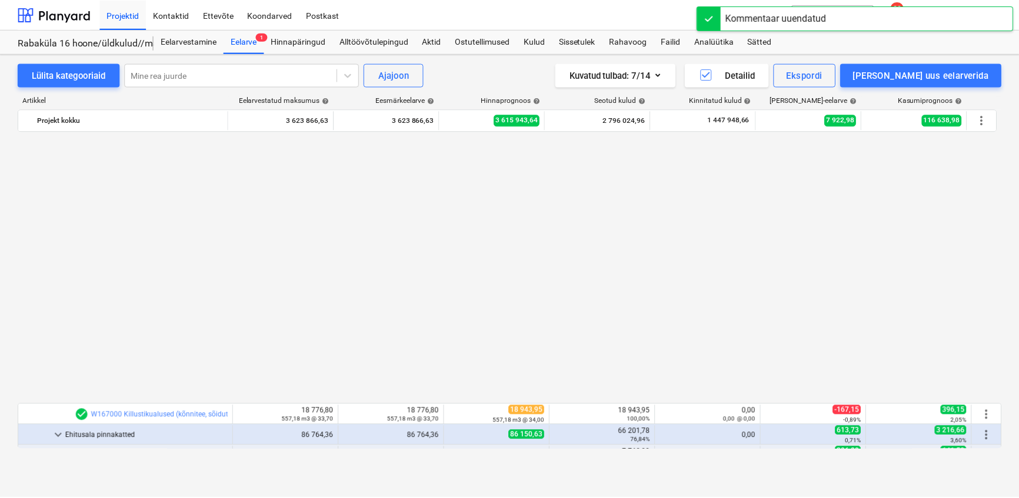
scroll to position [682, 0]
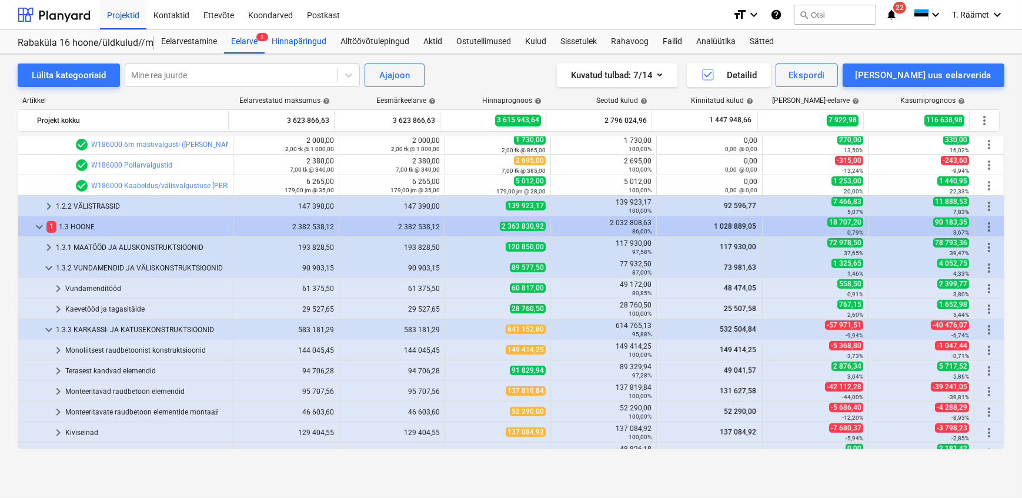
click at [302, 42] on div "Hinnapäringud" at bounding box center [299, 42] width 69 height 24
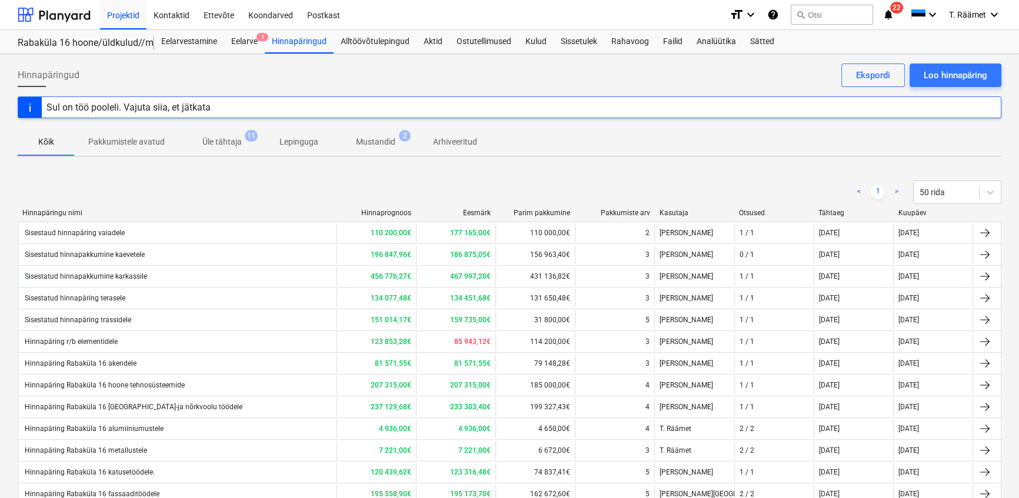
click at [1018, 386] on div "Hinnapäringud Loo hinnapäring Ekspordi Sul on töö pooleli. Vajuta siia, et jätk…" at bounding box center [509, 421] width 1019 height 735
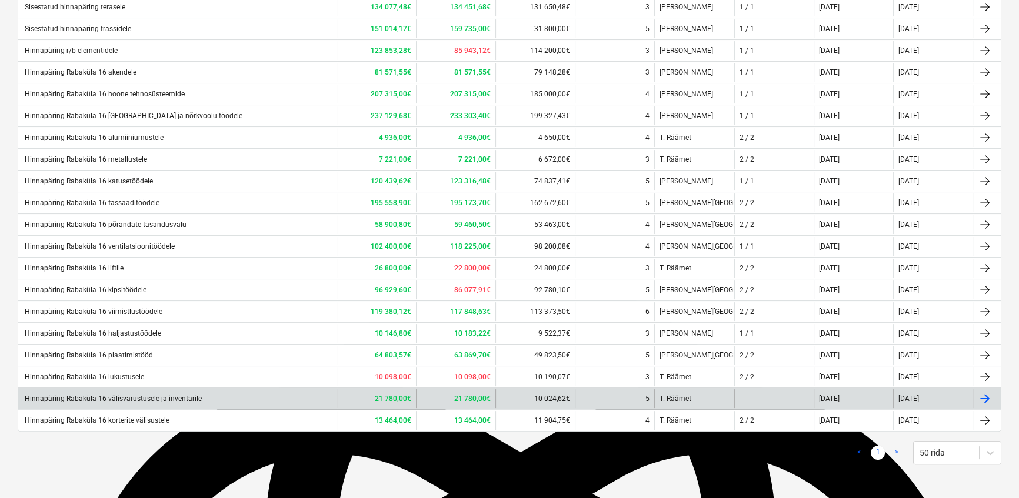
click at [135, 396] on div "Hinnapäring Rabaküla 16 välisvarustusele ja inventarile" at bounding box center [112, 399] width 179 height 8
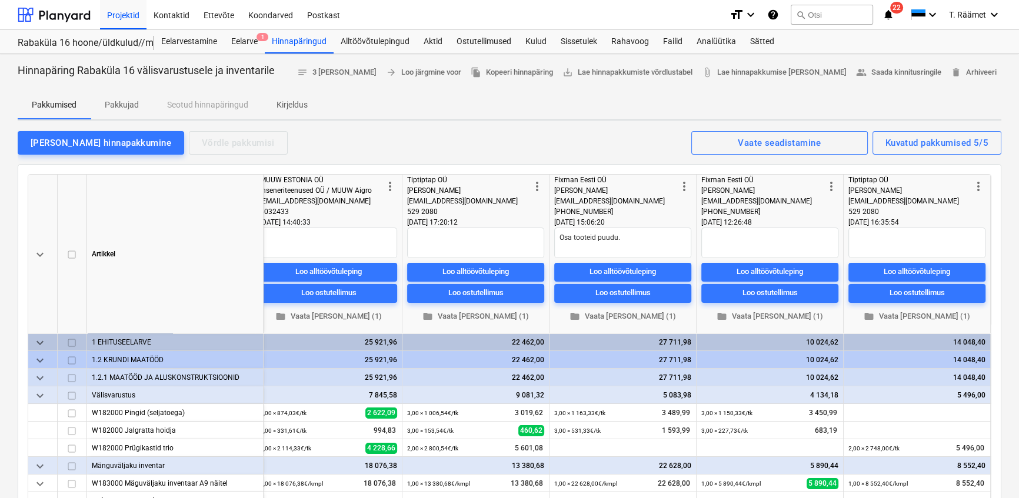
click at [713, 241] on textarea at bounding box center [769, 243] width 137 height 31
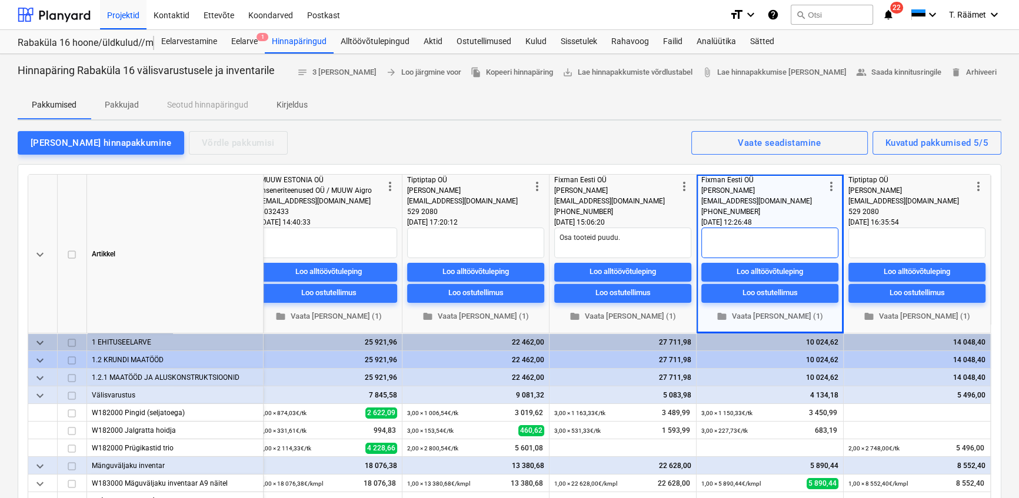
paste textarea "Maastikuarhitekti poolt valitud toodetele vastavalt Atix, [PERSON_NAME] Tiptipt…"
click at [766, 233] on textarea "Maastikuarhitekti poolt valitud toodetele vastavalt Atix, [PERSON_NAME] Tiptipt…" at bounding box center [769, 243] width 137 height 31
click at [802, 246] on textarea "Maastikuarhitekti poolt valitud toodetele vastavalt [PERSON_NAME] Tiptiptap too…" at bounding box center [769, 243] width 137 height 31
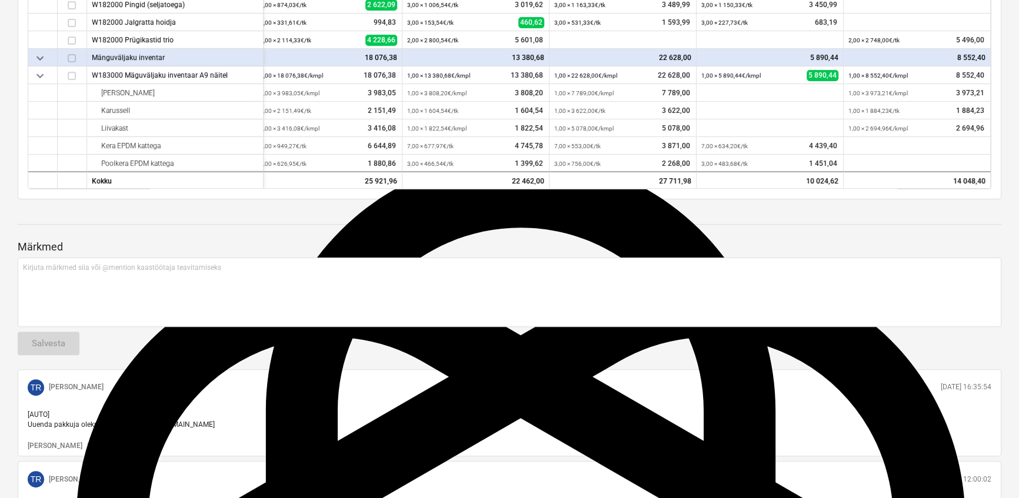
scroll to position [0, 0]
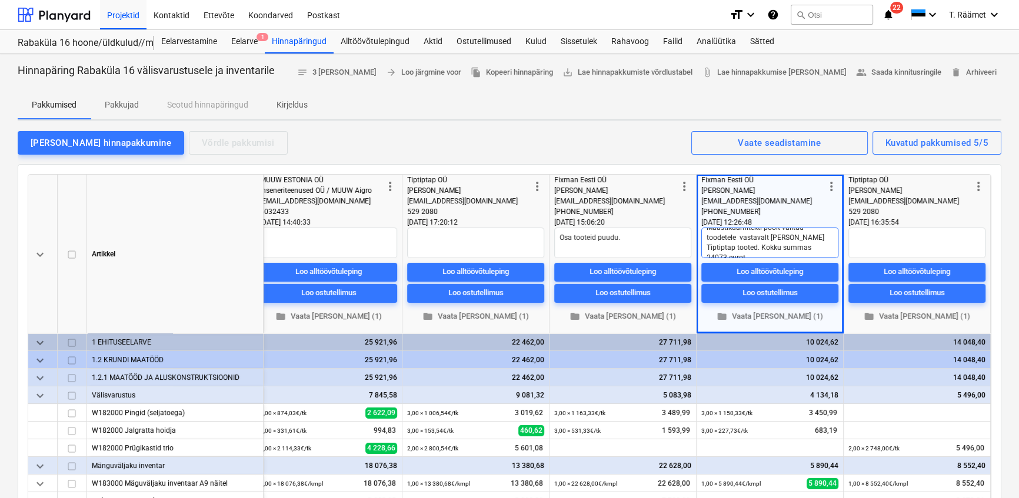
click at [712, 241] on textarea "Maastikuarhitekti poolt valitud toodetele vastavalt [PERSON_NAME] Tiptiptap too…" at bounding box center [769, 243] width 137 height 31
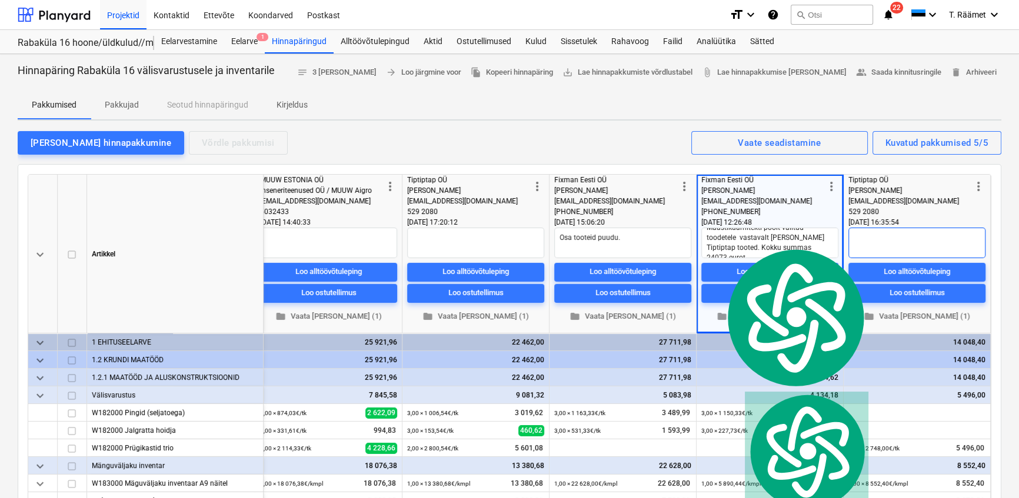
click at [858, 239] on textarea at bounding box center [916, 243] width 137 height 31
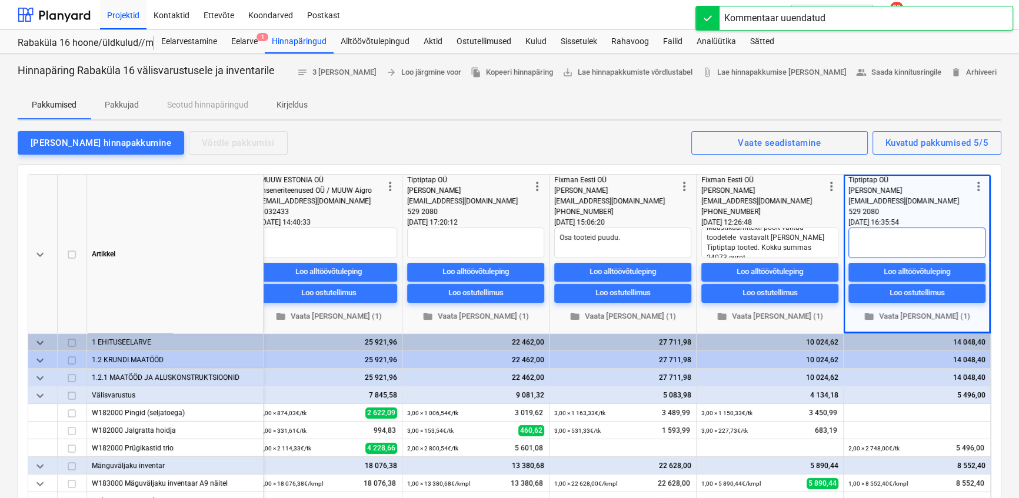
paste textarea "Maastikuarhitekti poolt valitud toodetele vastavalt [PERSON_NAME] Tiptiptap too…"
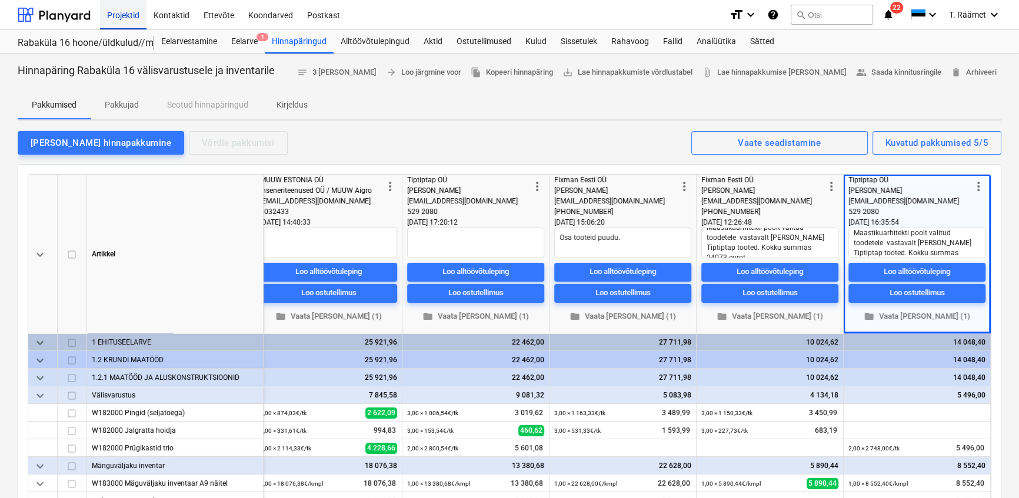
click at [119, 16] on div "Projektid" at bounding box center [123, 14] width 46 height 30
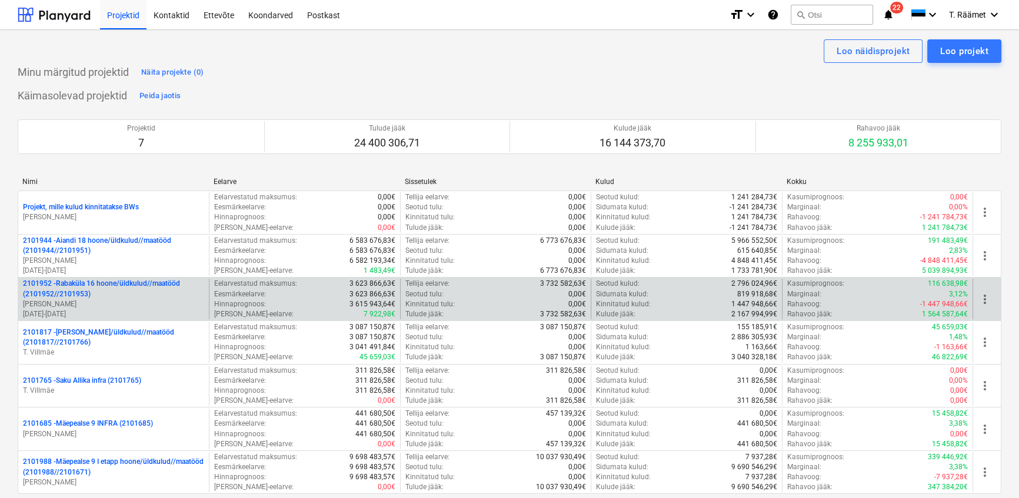
click at [81, 305] on p "[PERSON_NAME]" at bounding box center [113, 304] width 181 height 10
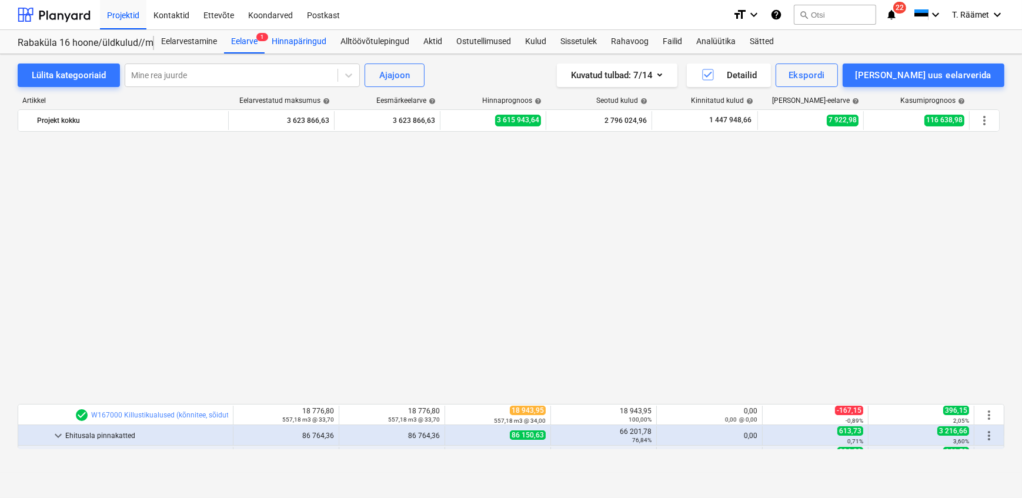
click at [305, 44] on div "Hinnapäringud" at bounding box center [299, 42] width 69 height 24
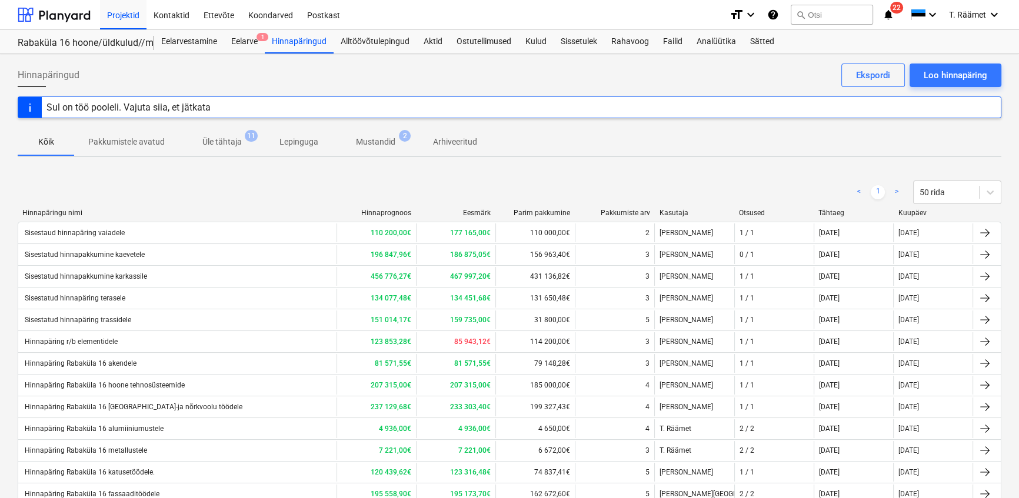
scroll to position [291, 0]
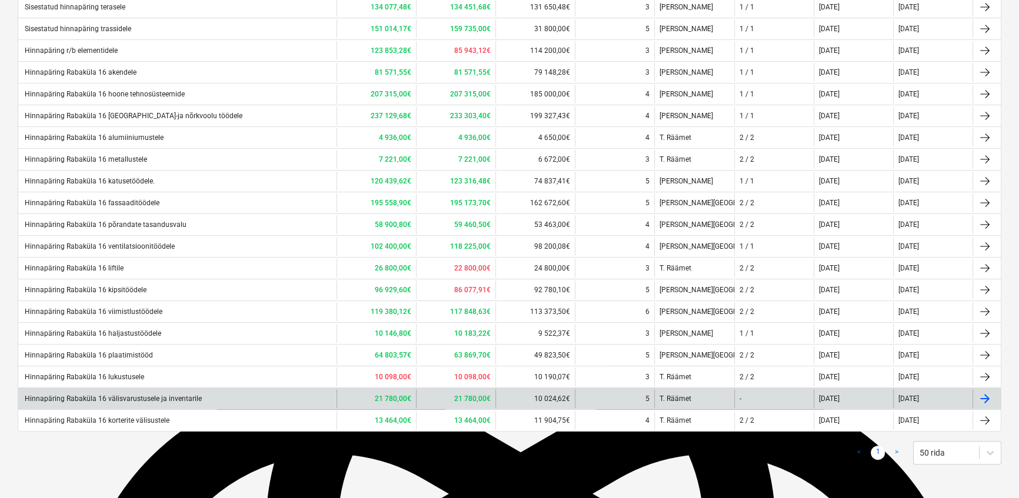
click at [127, 400] on div "Hinnapäring Rabaküla 16 välisvarustusele ja inventarile" at bounding box center [112, 399] width 179 height 8
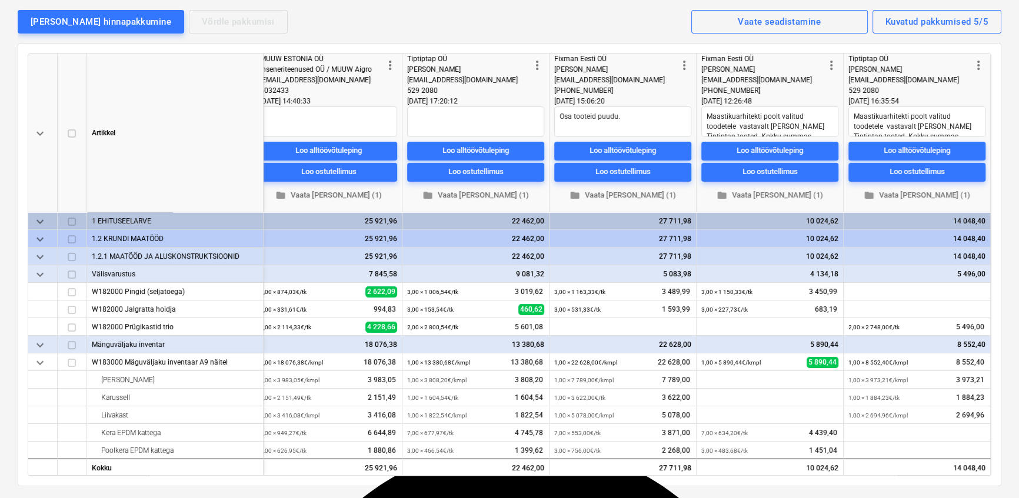
scroll to position [122, 0]
